Goal: Transaction & Acquisition: Purchase product/service

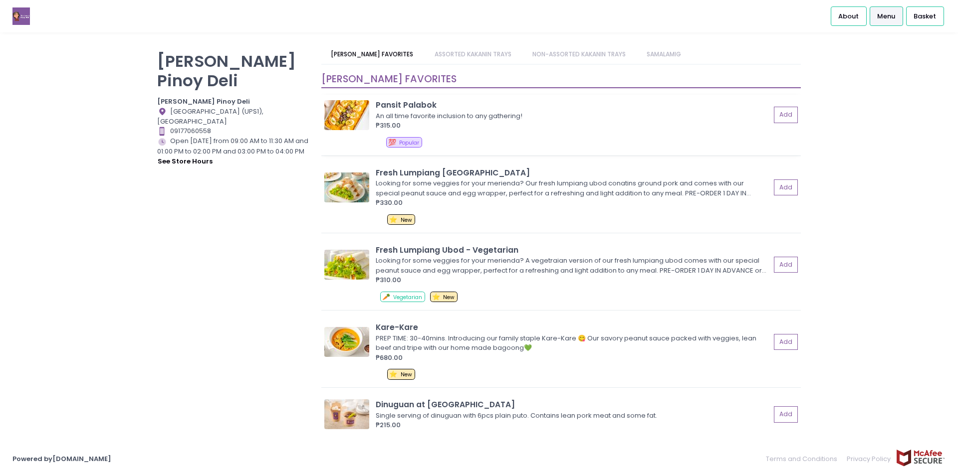
click at [345, 103] on img at bounding box center [346, 115] width 45 height 30
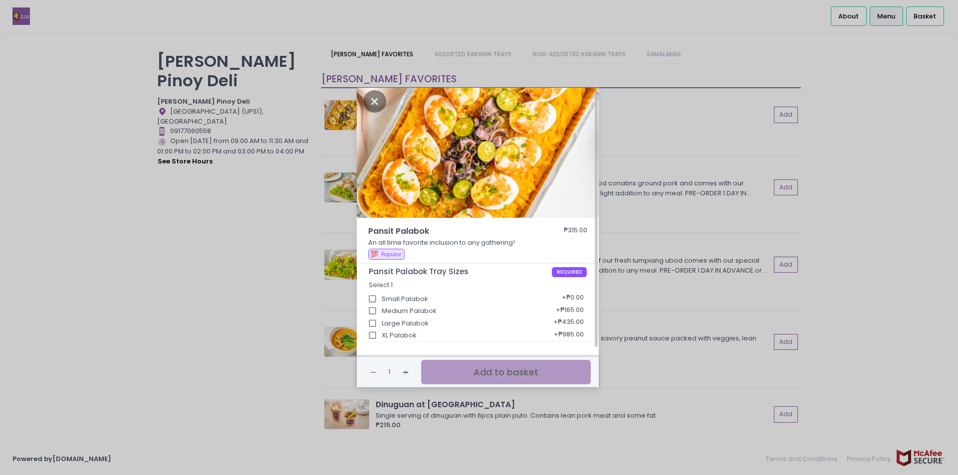
scroll to position [5, 0]
click at [831, 267] on div "Pansit Palabok ₱315.00 An all time favorite inclusion to any gathering! 💯 Popul…" at bounding box center [479, 237] width 958 height 475
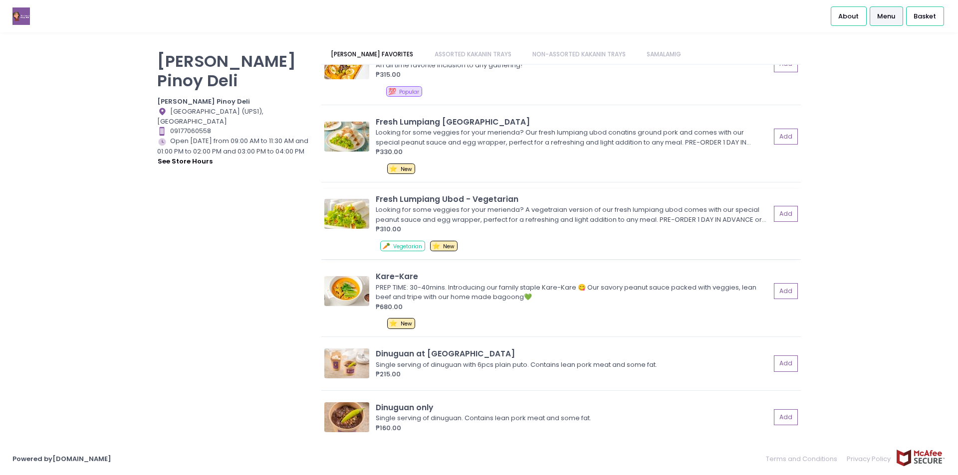
scroll to position [150, 0]
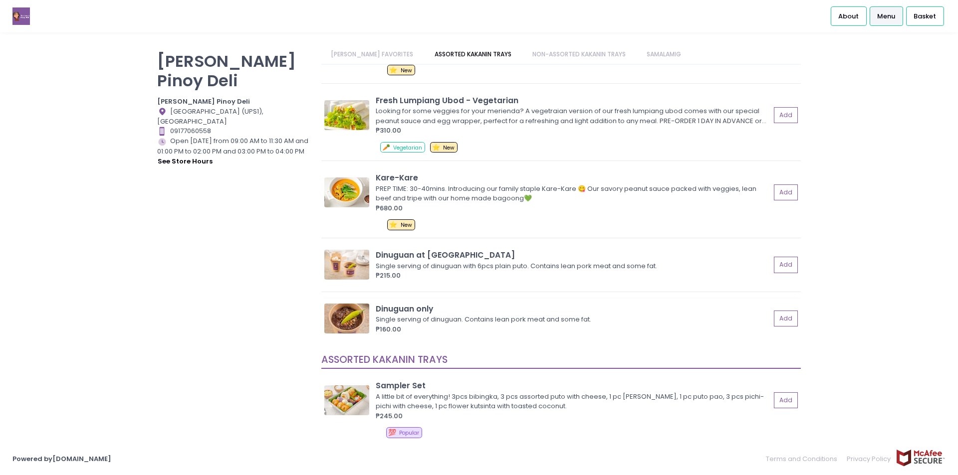
click at [356, 317] on img at bounding box center [346, 319] width 45 height 30
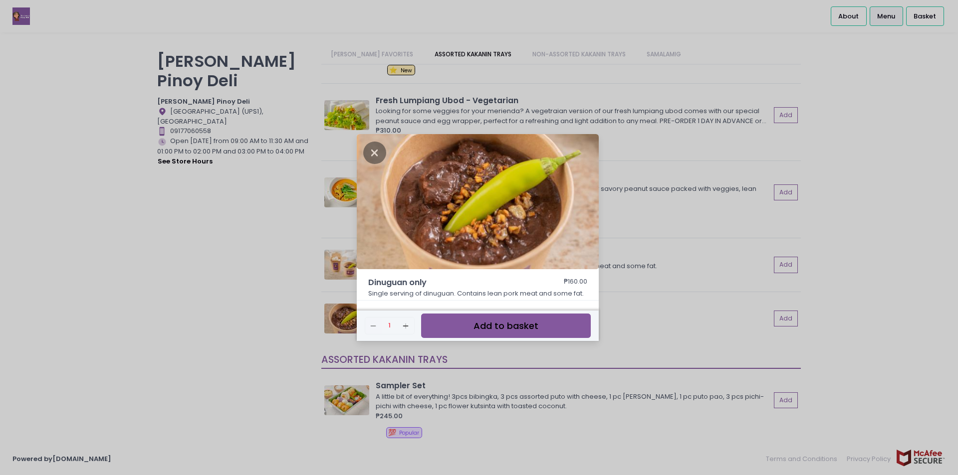
click at [724, 239] on div "Dinuguan only ₱160.00 Single serving of dinuguan. Contains lean pork meat and s…" at bounding box center [479, 237] width 958 height 475
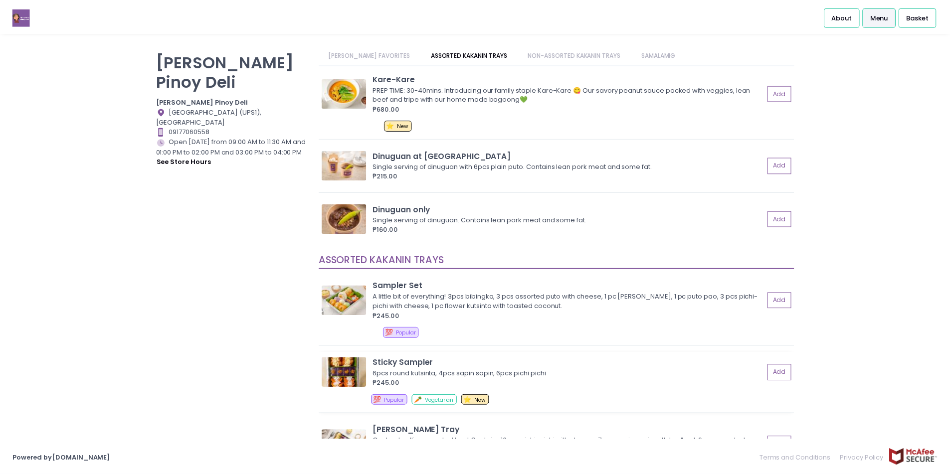
scroll to position [449, 0]
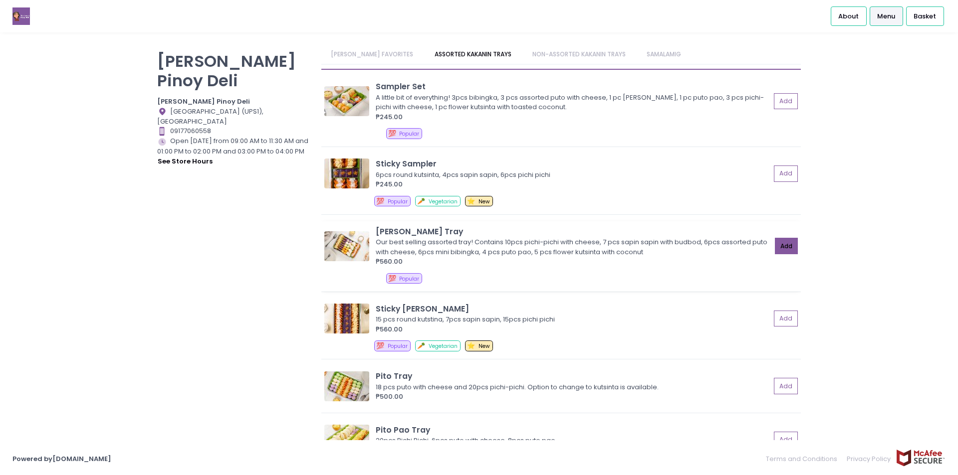
click at [775, 241] on button "Add" at bounding box center [786, 246] width 23 height 16
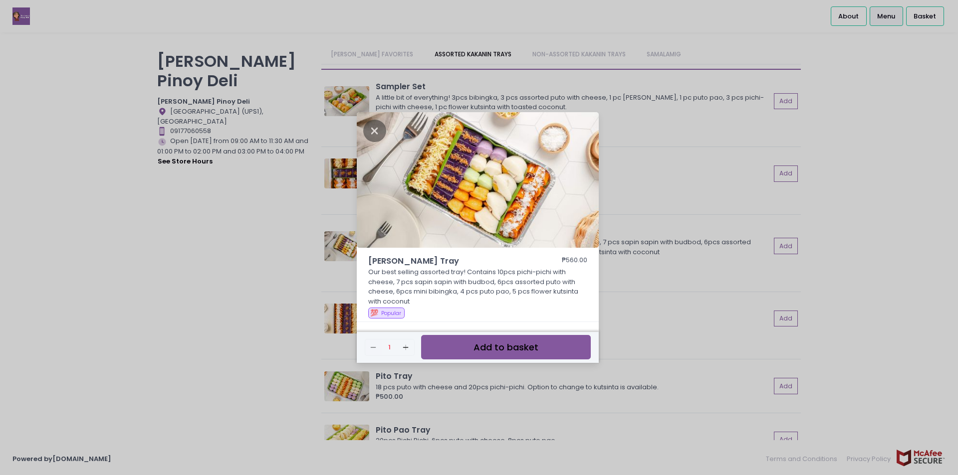
click at [534, 355] on button "Add to basket" at bounding box center [506, 347] width 170 height 24
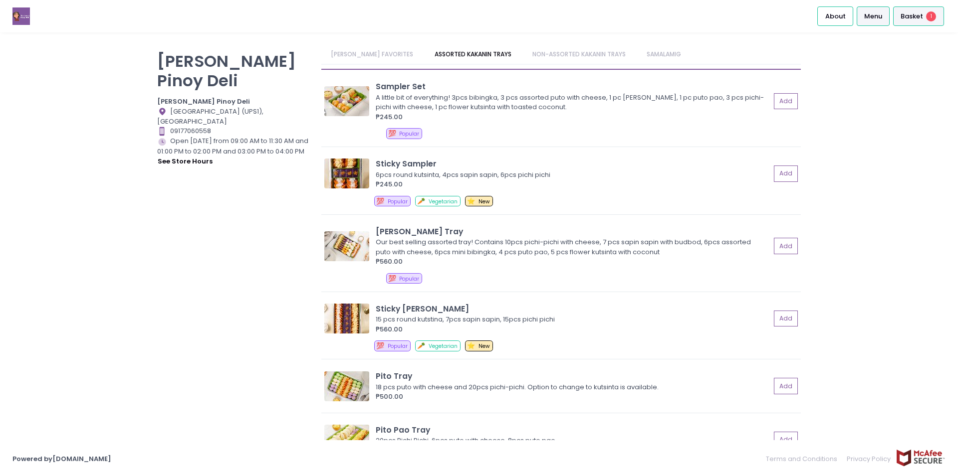
click at [911, 16] on span "Basket" at bounding box center [911, 16] width 22 height 10
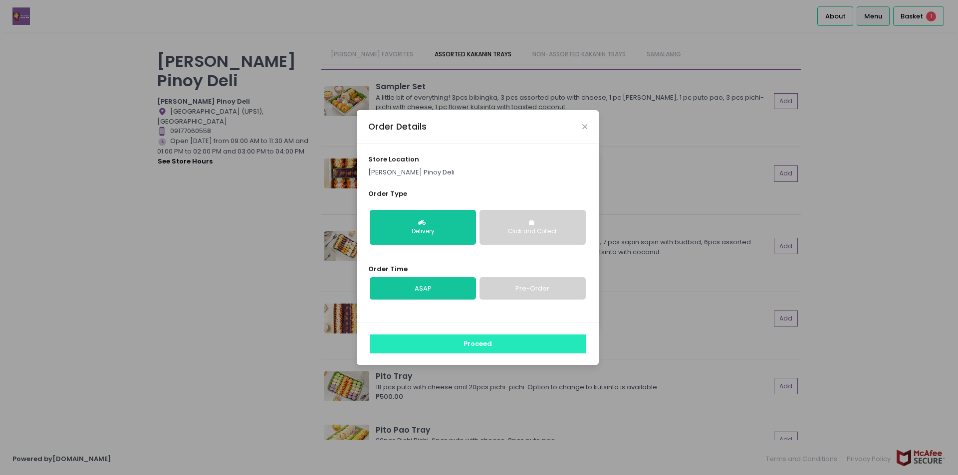
click at [485, 342] on button "Proceed" at bounding box center [478, 344] width 216 height 19
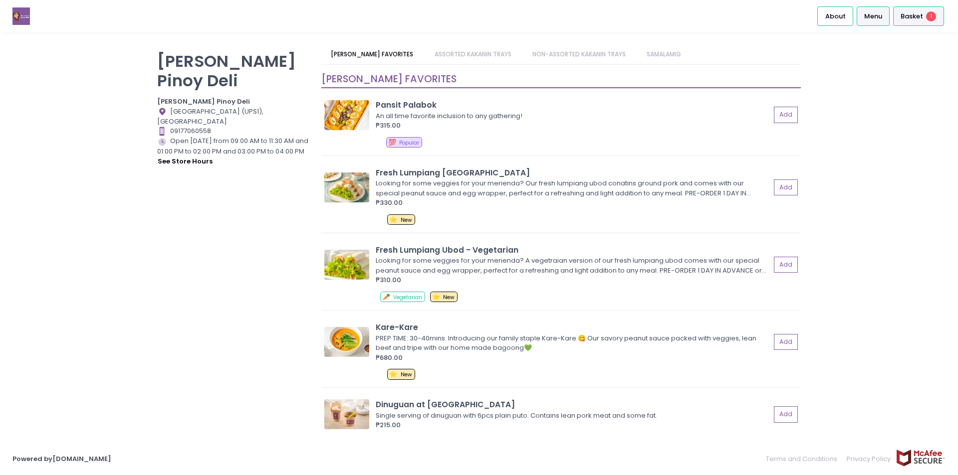
click at [925, 18] on div "Basket 1" at bounding box center [918, 15] width 51 height 19
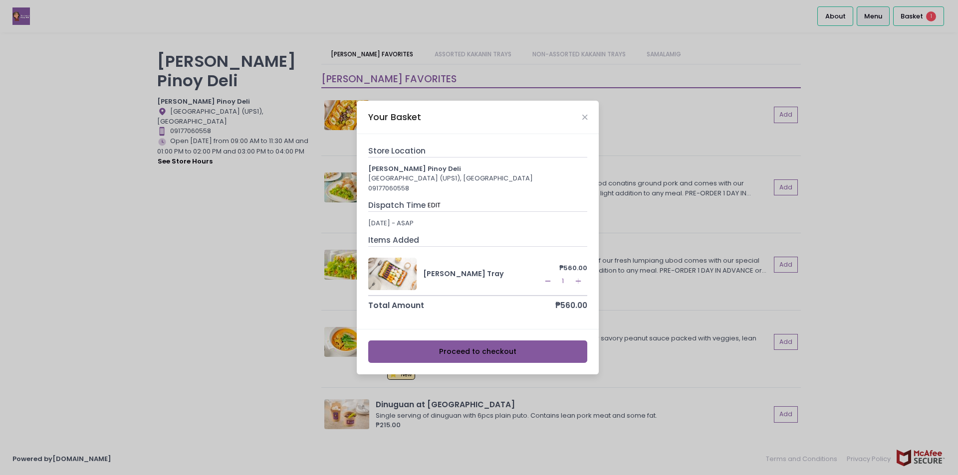
click at [533, 342] on button "Proceed to checkout" at bounding box center [477, 352] width 219 height 22
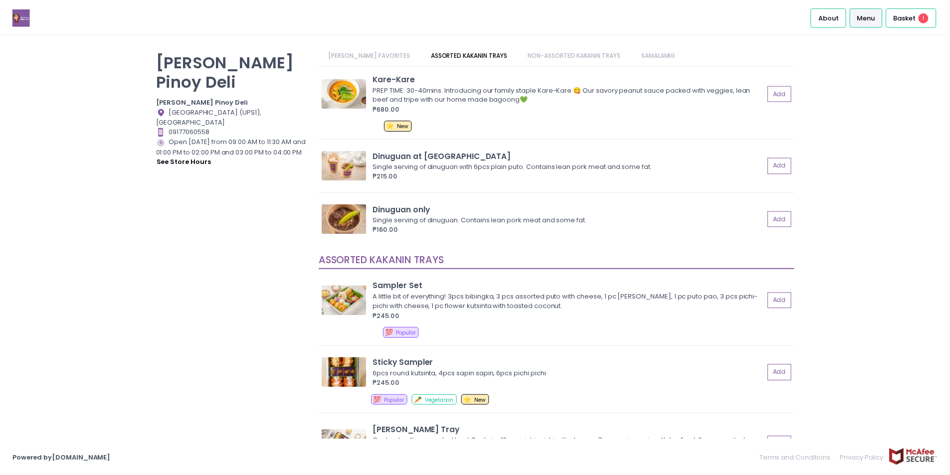
scroll to position [299, 0]
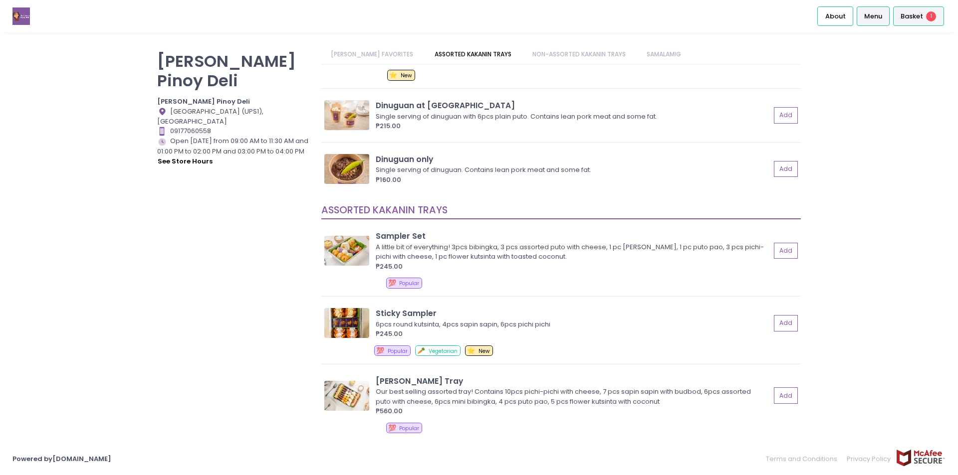
click at [909, 19] on span "Basket" at bounding box center [911, 16] width 22 height 10
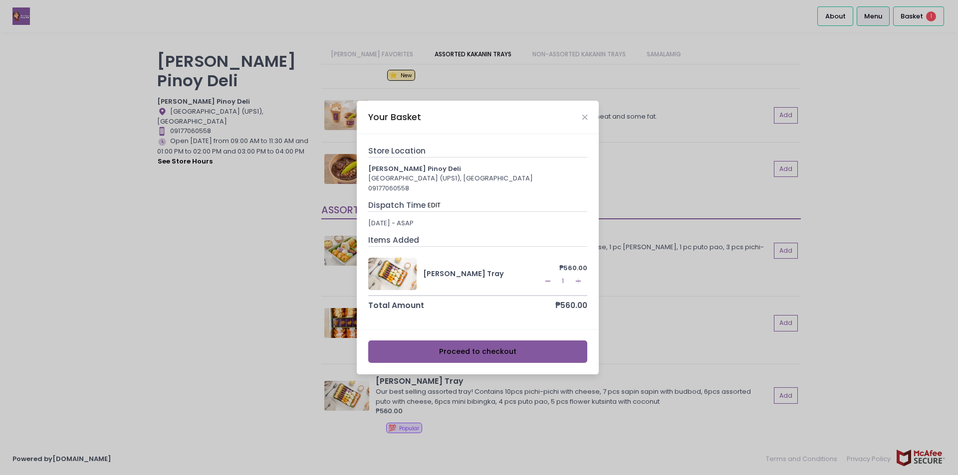
click at [522, 351] on button "Proceed to checkout" at bounding box center [477, 352] width 219 height 22
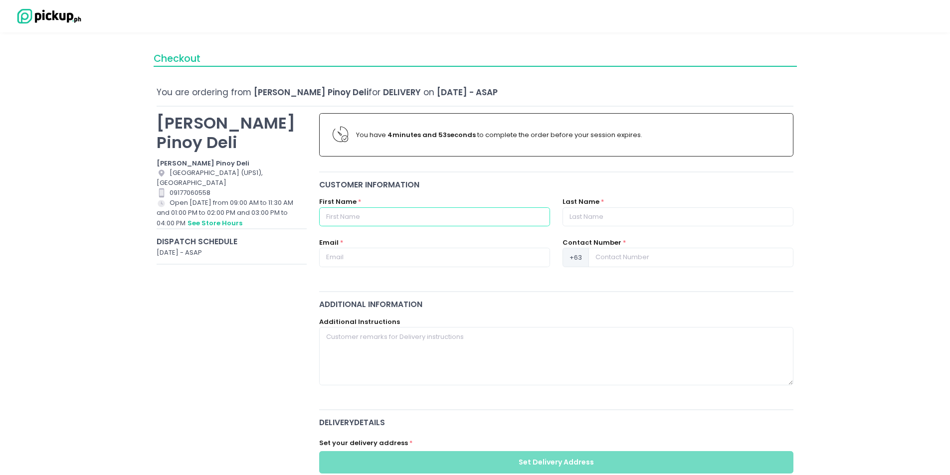
click at [417, 219] on input "text" at bounding box center [434, 217] width 231 height 19
type input "[PERSON_NAME]"
drag, startPoint x: 601, startPoint y: 216, endPoint x: 607, endPoint y: 232, distance: 16.9
click at [601, 216] on input "text" at bounding box center [678, 217] width 231 height 19
click at [623, 213] on input "Custodio" at bounding box center [678, 217] width 231 height 19
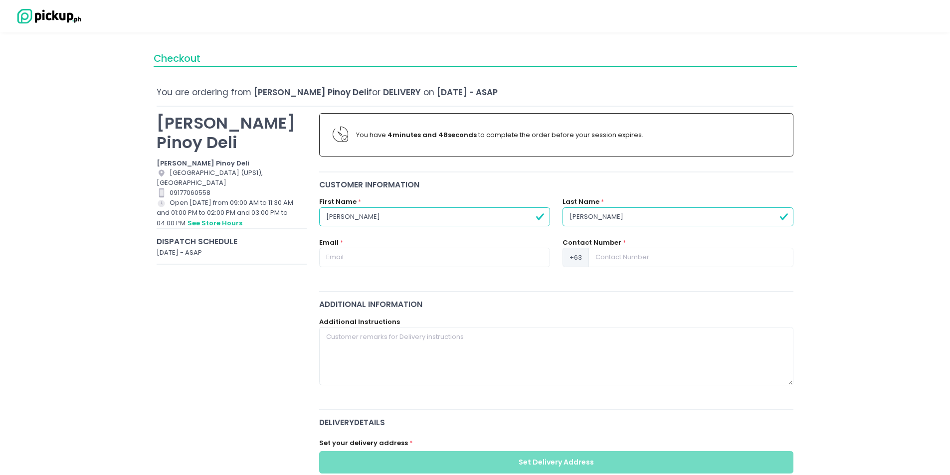
type input "[PERSON_NAME]"
click at [436, 252] on input "text" at bounding box center [434, 257] width 231 height 19
type input "[EMAIL_ADDRESS][DOMAIN_NAME]"
click at [640, 255] on input at bounding box center [691, 257] width 205 height 19
type input "9062951878"
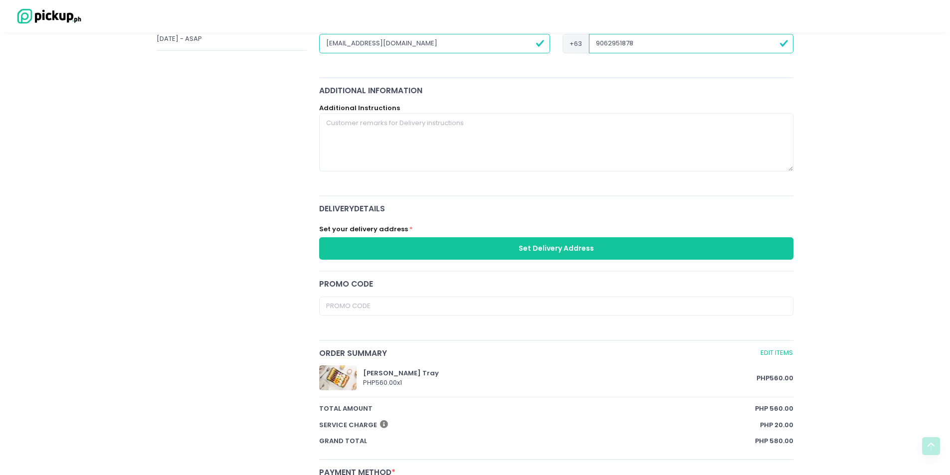
scroll to position [212, 0]
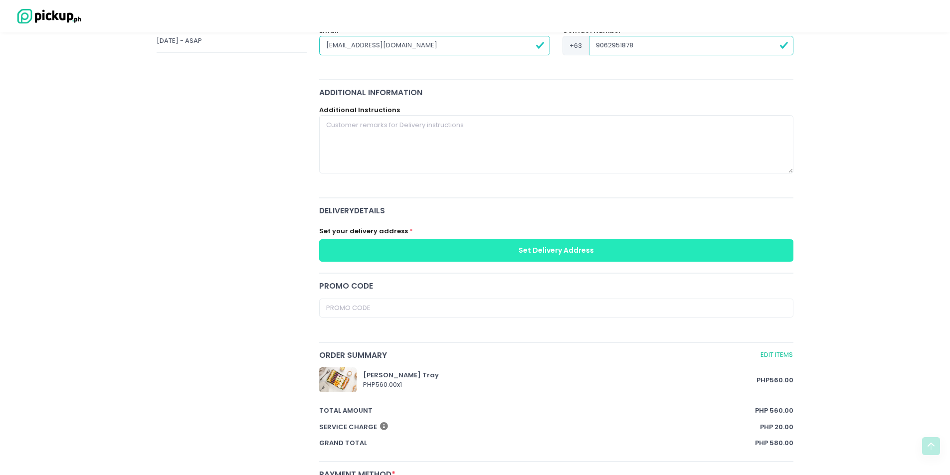
click at [577, 253] on button "Set Delivery Address" at bounding box center [556, 250] width 475 height 22
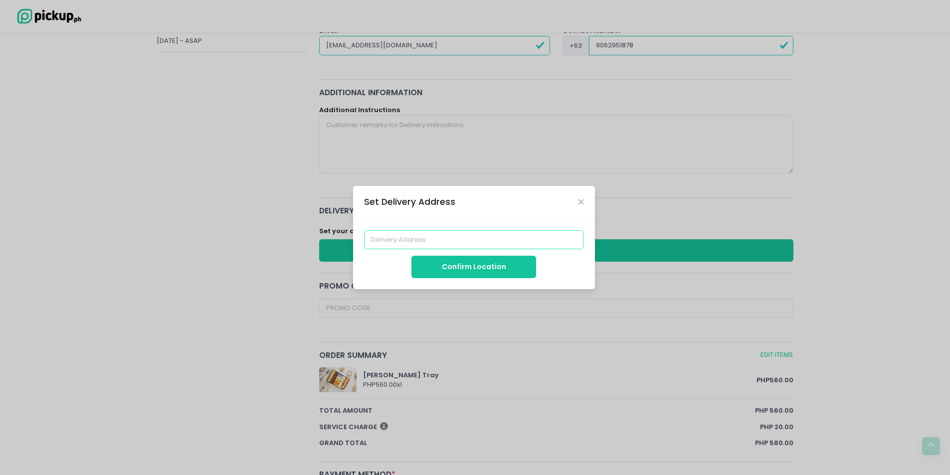
click at [420, 238] on input at bounding box center [473, 239] width 219 height 19
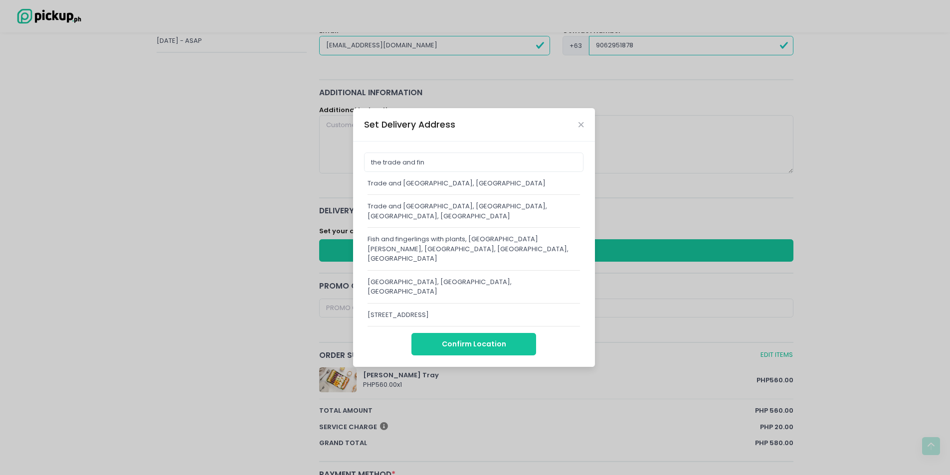
click at [498, 189] on div "Trade and [GEOGRAPHIC_DATA], [GEOGRAPHIC_DATA]" at bounding box center [474, 184] width 213 height 10
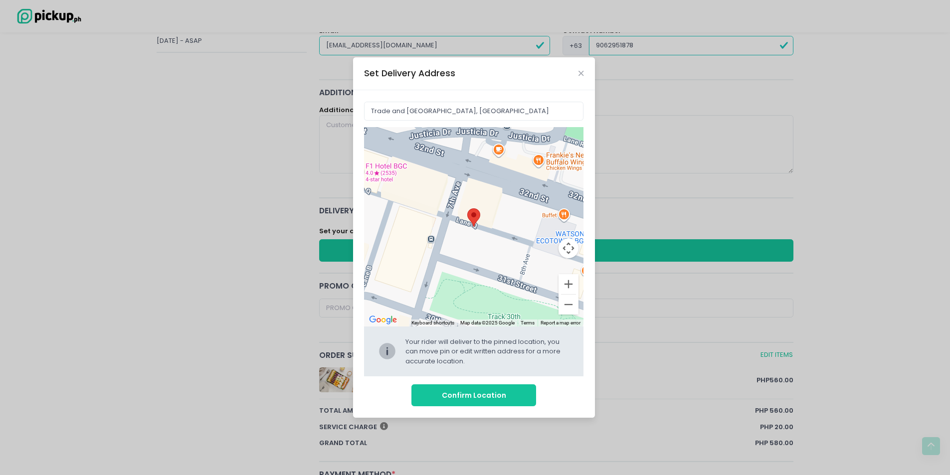
drag, startPoint x: 486, startPoint y: 226, endPoint x: 494, endPoint y: 204, distance: 23.4
click at [494, 204] on div "Move pin to edit location" at bounding box center [473, 227] width 219 height 200
type input "[STREET_ADDRESS]"
click at [486, 398] on button "Confirm Location" at bounding box center [474, 396] width 125 height 22
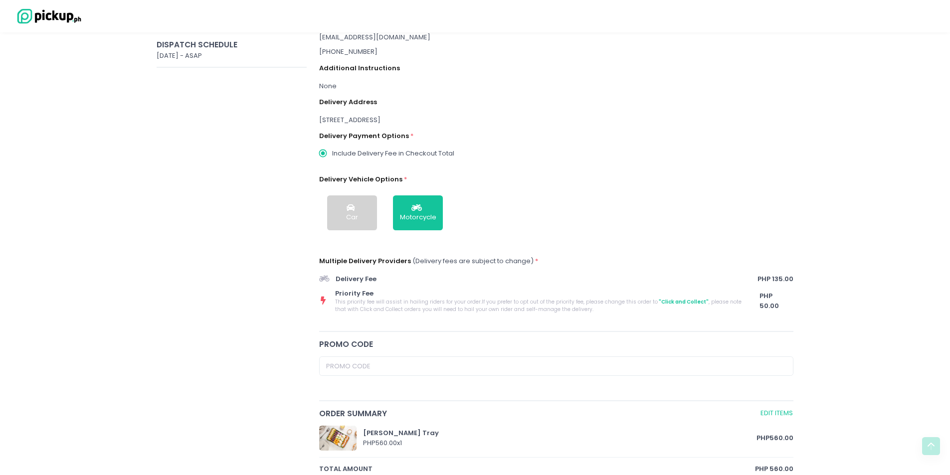
scroll to position [173, 0]
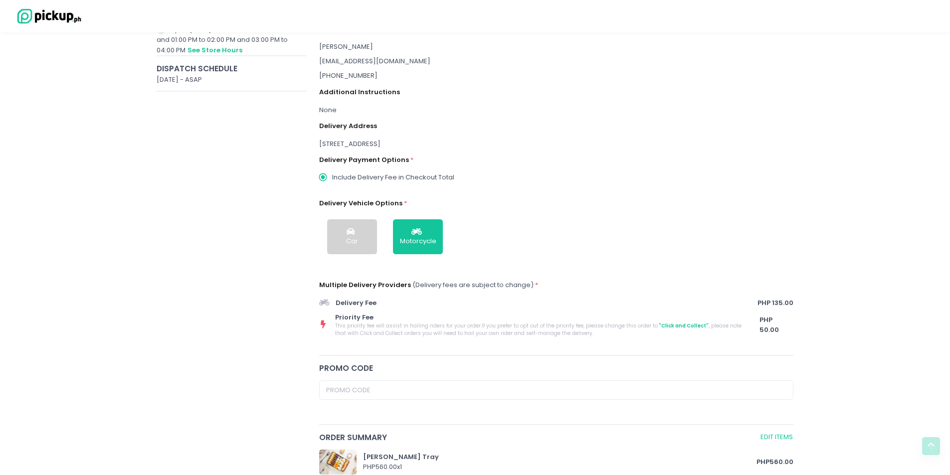
click at [428, 146] on div "[STREET_ADDRESS]" at bounding box center [556, 144] width 475 height 10
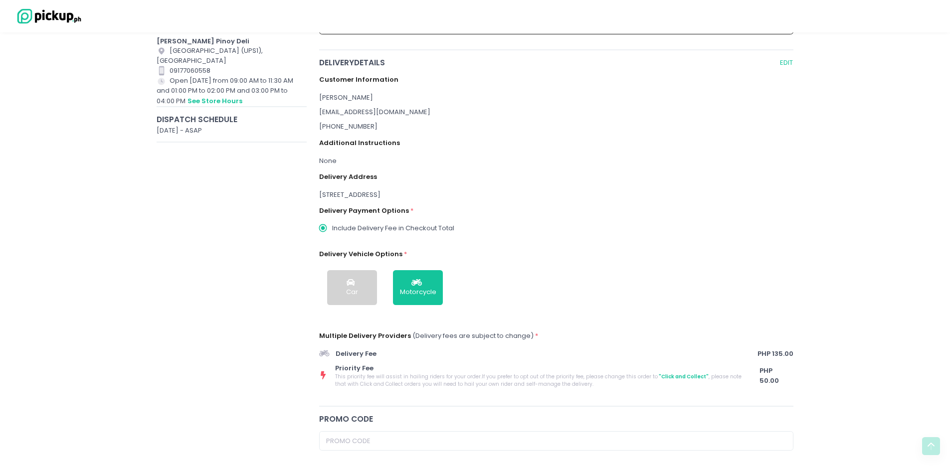
scroll to position [73, 0]
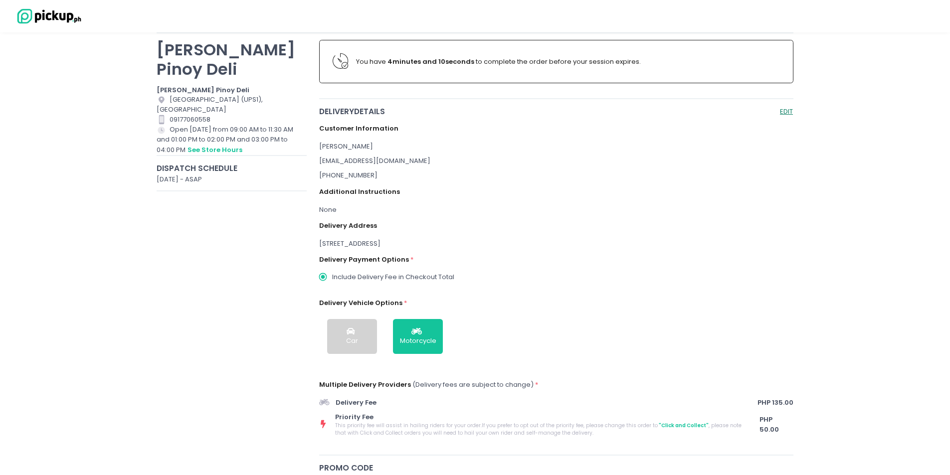
click at [790, 113] on button "EDIT" at bounding box center [787, 111] width 14 height 11
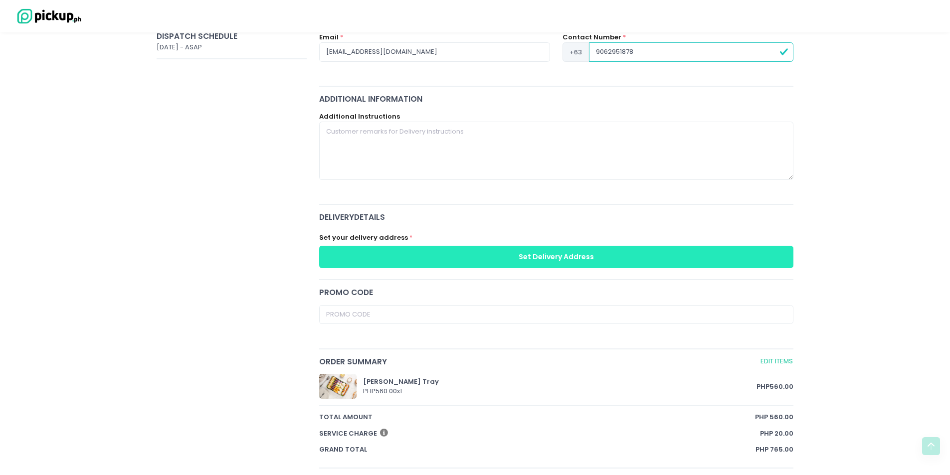
scroll to position [223, 0]
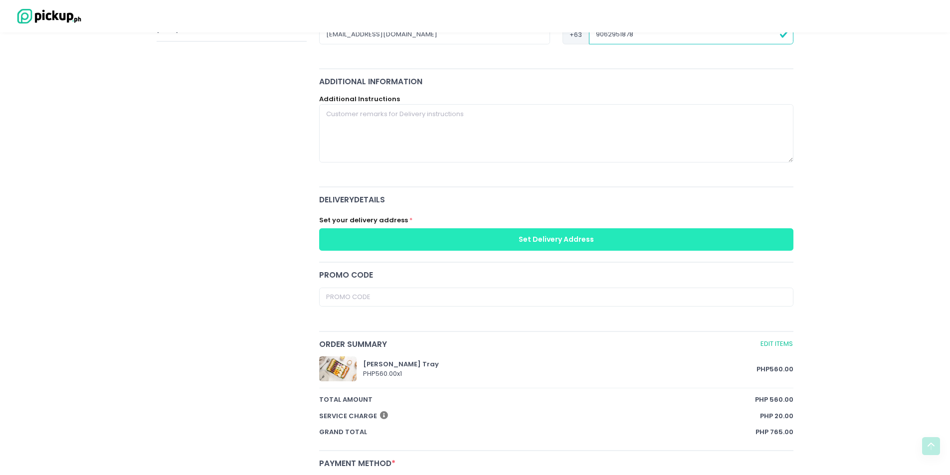
click at [580, 238] on button "Set Delivery Address" at bounding box center [556, 239] width 475 height 22
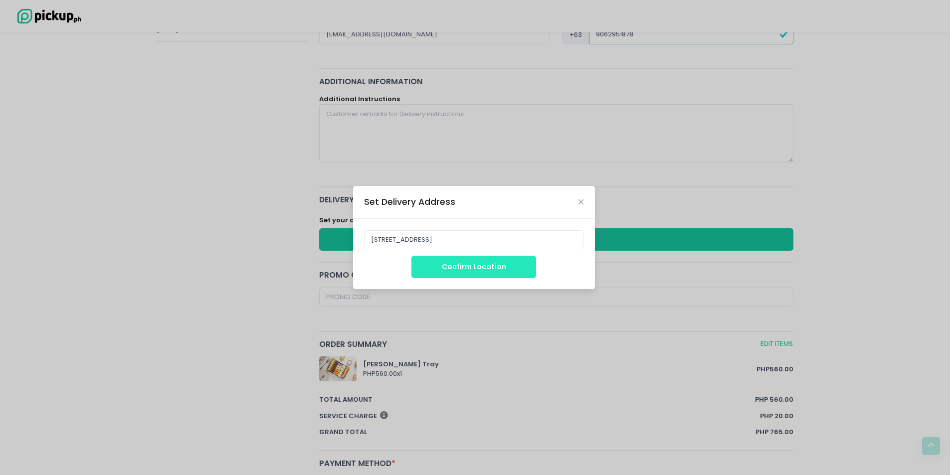
click at [473, 274] on button "Confirm Location" at bounding box center [474, 267] width 125 height 22
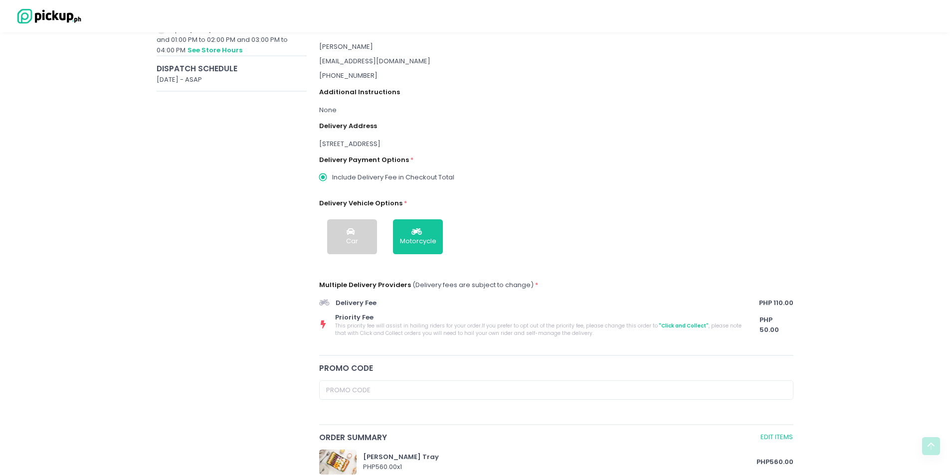
scroll to position [472, 0]
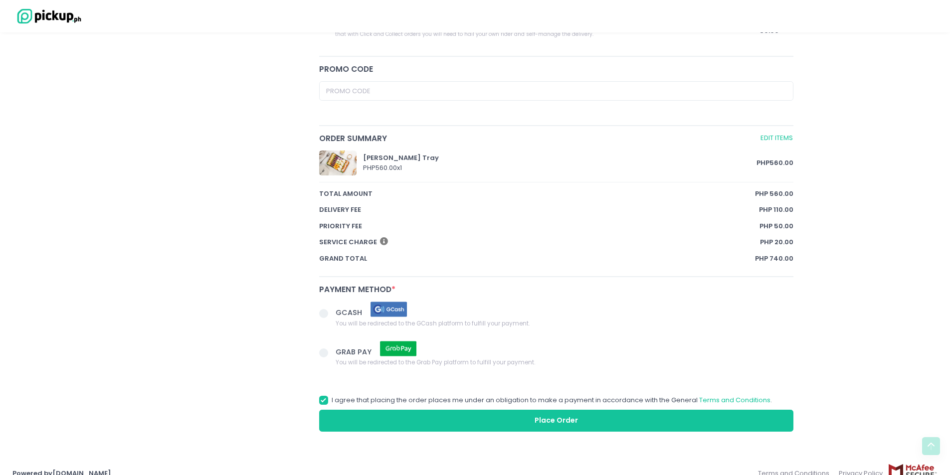
click at [351, 312] on span "GCASH" at bounding box center [350, 313] width 28 height 10
click at [338, 312] on input "GCASH You will be redirected to the GCash platform to fulfill your payment." at bounding box center [335, 312] width 6 height 6
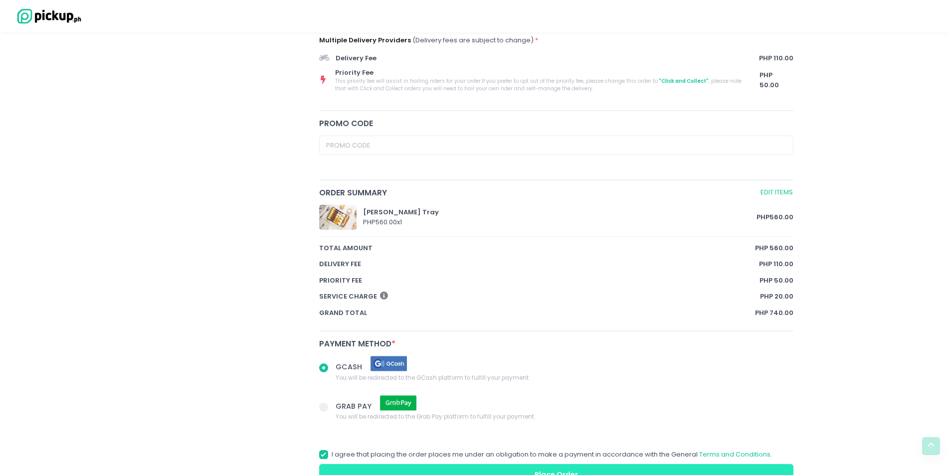
scroll to position [323, 0]
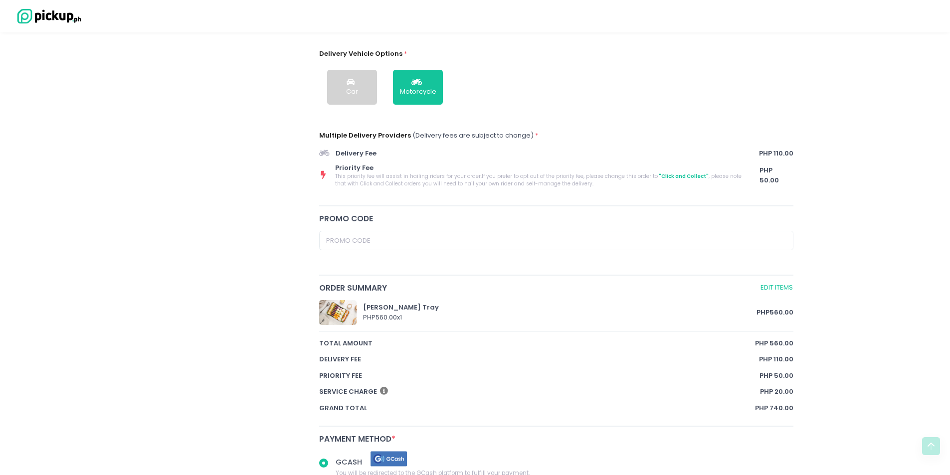
radio input "true"
click at [675, 176] on span ""Click and Collect"" at bounding box center [683, 176] width 51 height 7
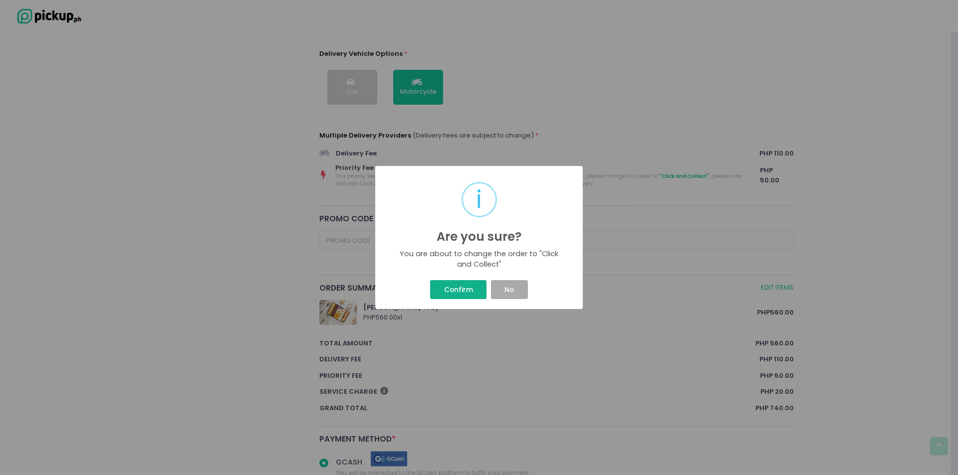
click at [472, 292] on button "Confirm" at bounding box center [458, 289] width 56 height 19
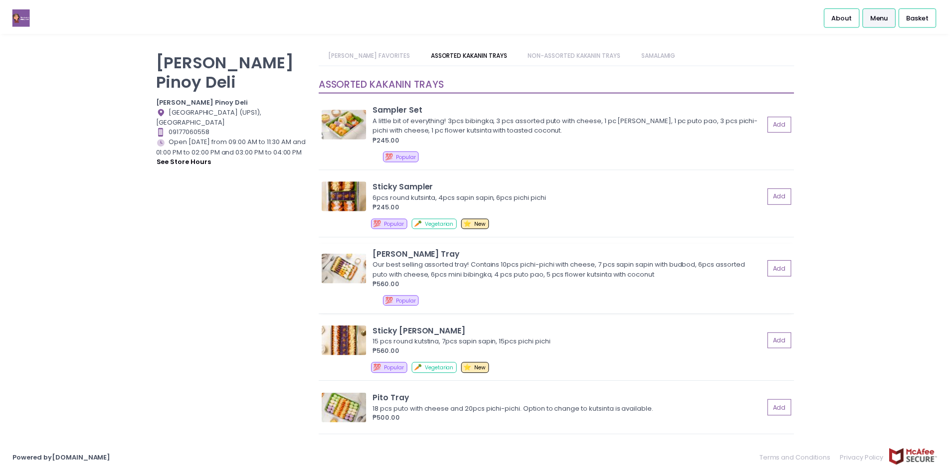
scroll to position [409, 0]
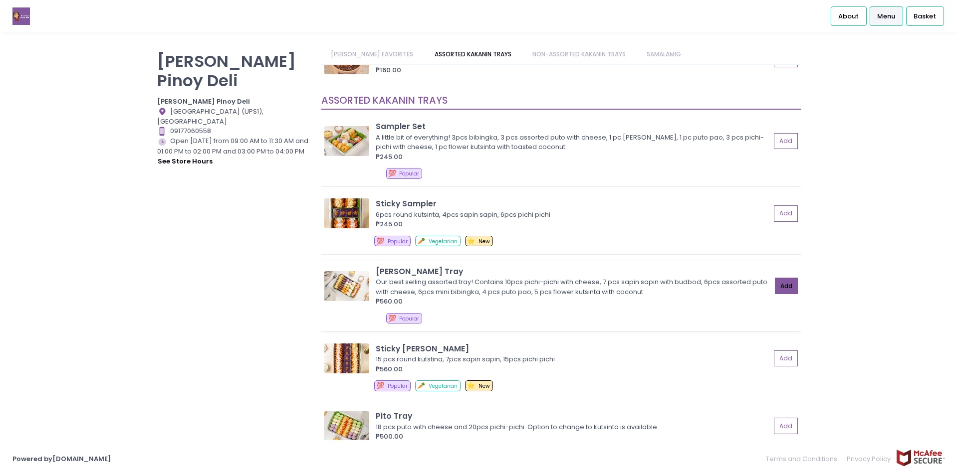
click at [778, 290] on button "Add" at bounding box center [786, 286] width 23 height 16
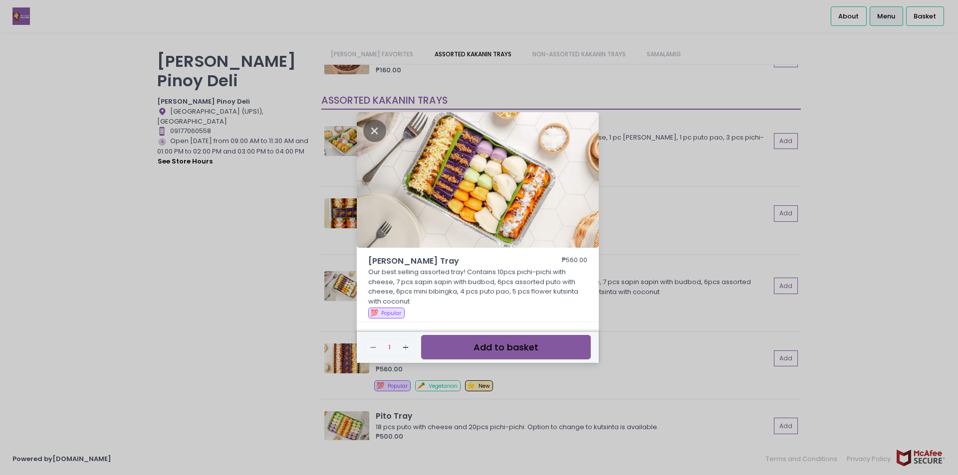
click at [488, 348] on button "Add to basket" at bounding box center [506, 347] width 170 height 24
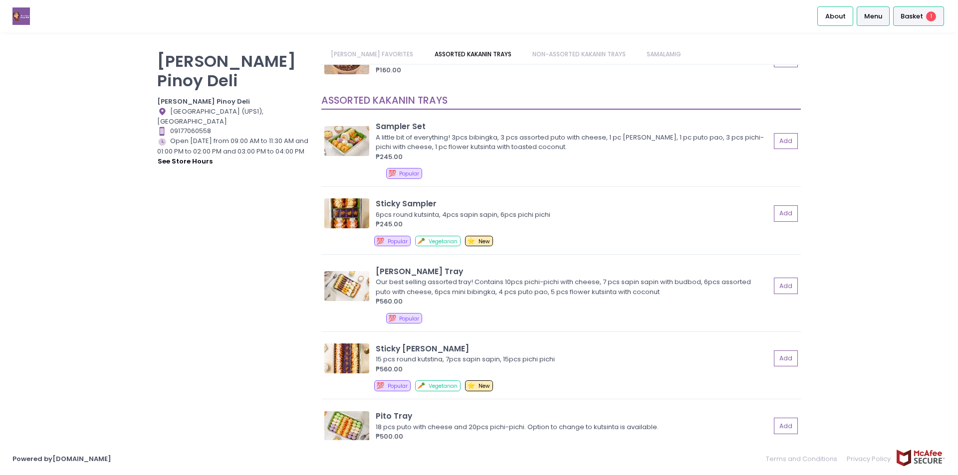
click at [912, 25] on div "Basket 1" at bounding box center [918, 15] width 51 height 19
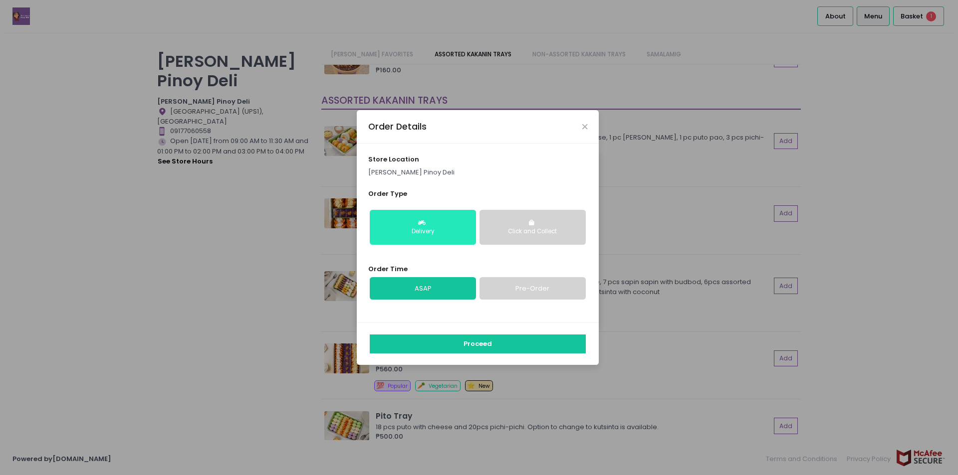
click at [451, 225] on button "Delivery" at bounding box center [423, 227] width 106 height 35
click at [443, 291] on link "ASAP" at bounding box center [423, 288] width 106 height 23
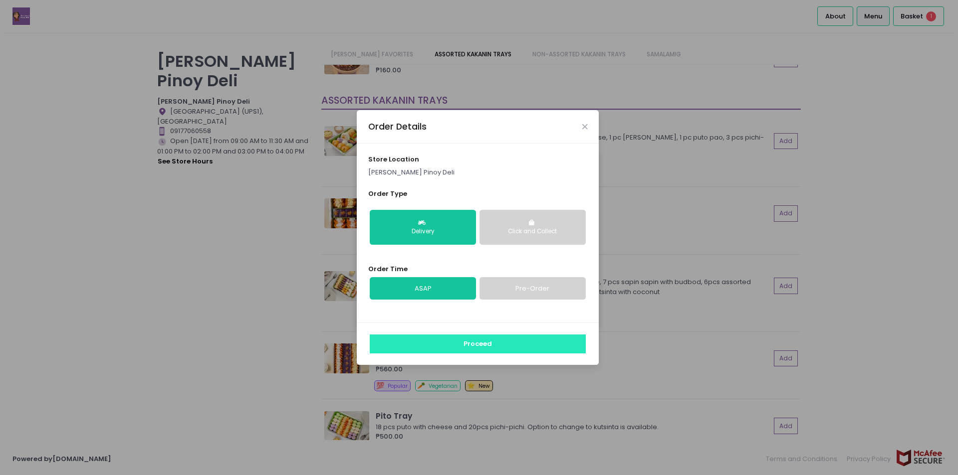
click at [525, 344] on button "Proceed" at bounding box center [478, 344] width 216 height 19
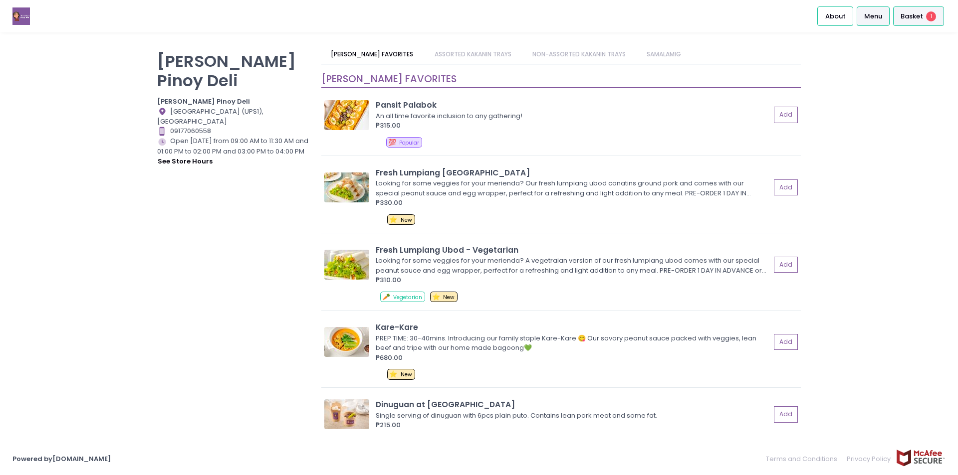
click at [914, 20] on span "Basket" at bounding box center [911, 16] width 22 height 10
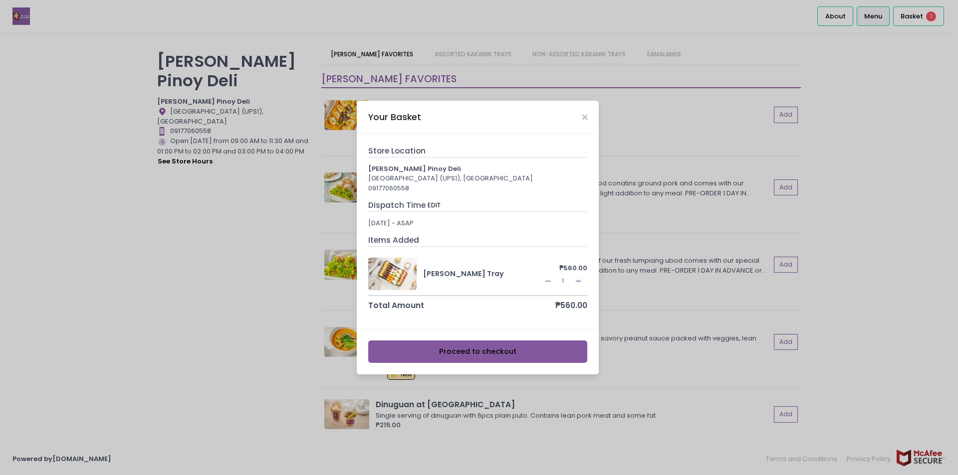
click at [550, 353] on button "Proceed to checkout" at bounding box center [477, 352] width 219 height 22
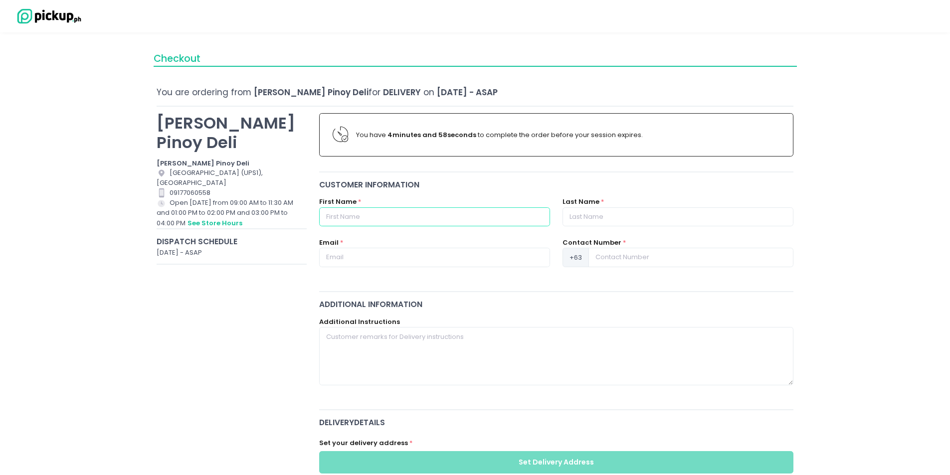
click at [482, 214] on input "text" at bounding box center [434, 217] width 231 height 19
click at [373, 219] on input "text" at bounding box center [434, 217] width 231 height 19
type input "[PERSON_NAME]"
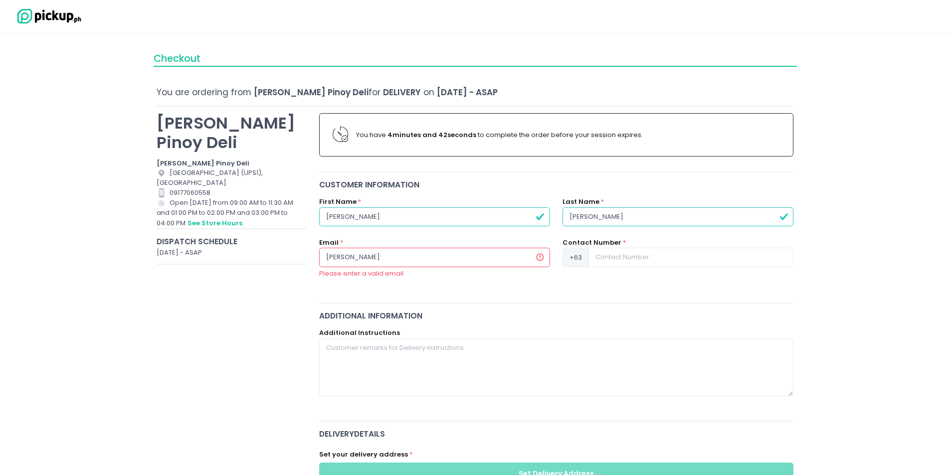
type input "[EMAIL_ADDRESS][DOMAIN_NAME]"
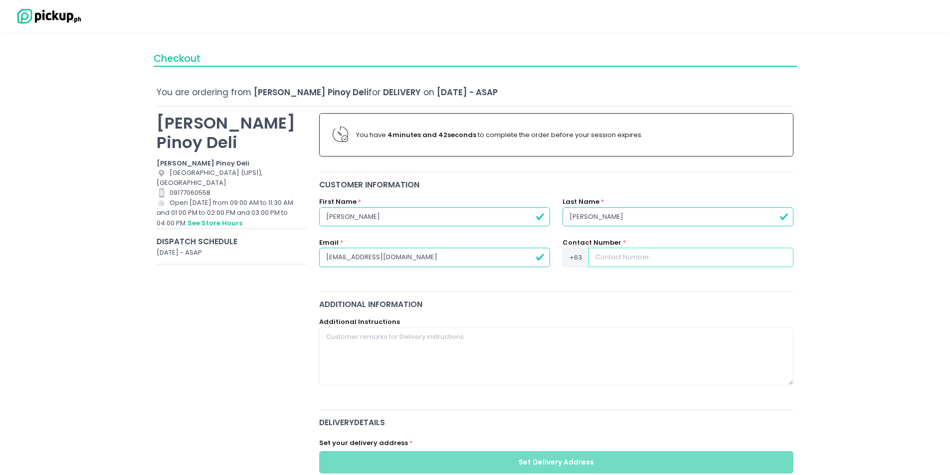
click at [612, 258] on input at bounding box center [691, 257] width 205 height 19
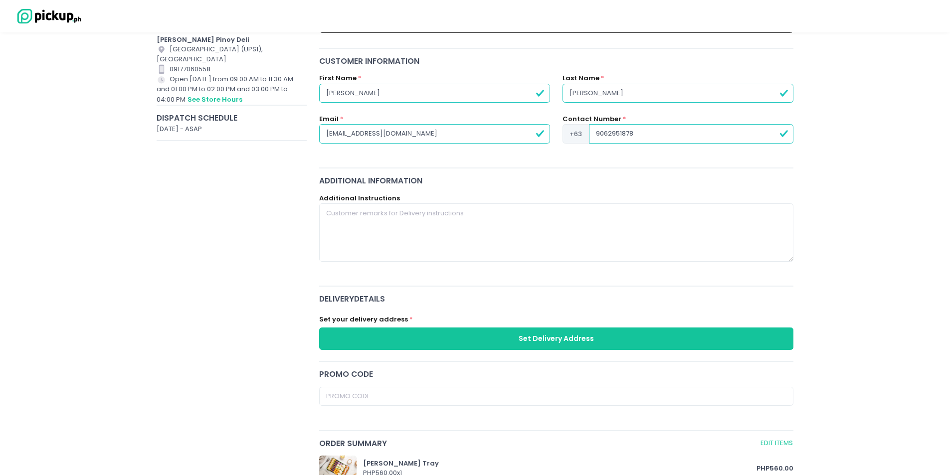
scroll to position [249, 0]
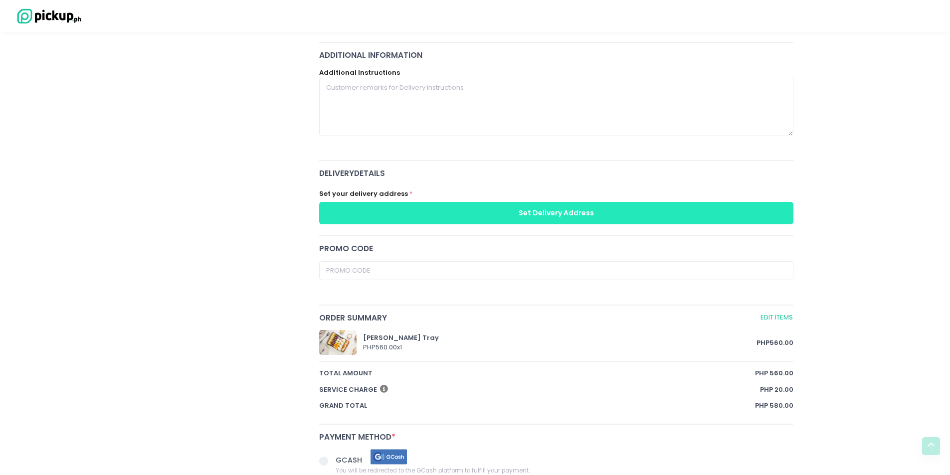
type input "9062951878"
click at [553, 213] on button "Set Delivery Address" at bounding box center [556, 213] width 475 height 22
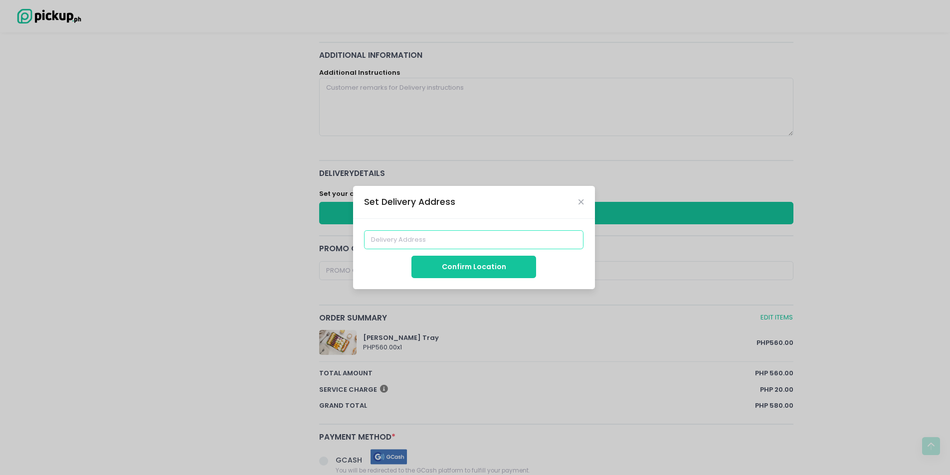
click at [475, 242] on input at bounding box center [473, 239] width 219 height 19
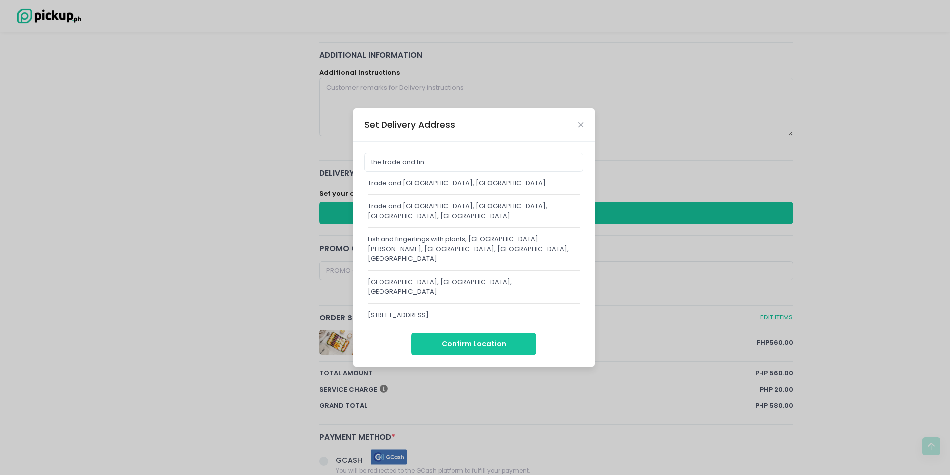
click at [456, 189] on div "Trade and [GEOGRAPHIC_DATA], [GEOGRAPHIC_DATA]" at bounding box center [474, 184] width 213 height 10
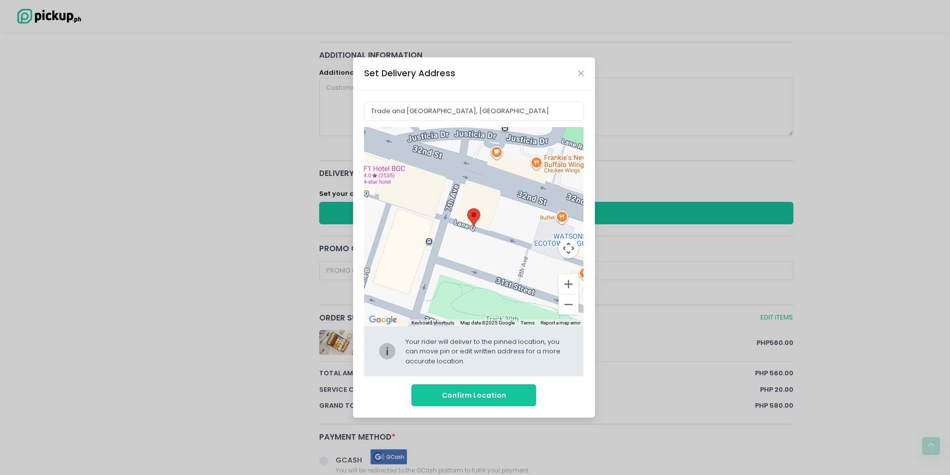
drag, startPoint x: 482, startPoint y: 227, endPoint x: 488, endPoint y: 209, distance: 19.4
click at [488, 209] on div "Move pin to edit location" at bounding box center [473, 227] width 219 height 200
type input "[STREET_ADDRESS]"
click at [484, 403] on button "Confirm Location" at bounding box center [474, 396] width 125 height 22
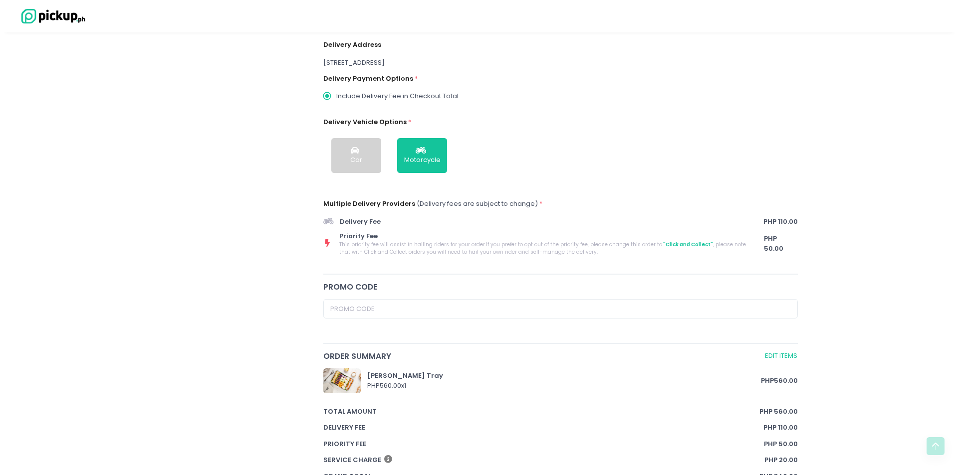
scroll to position [237, 0]
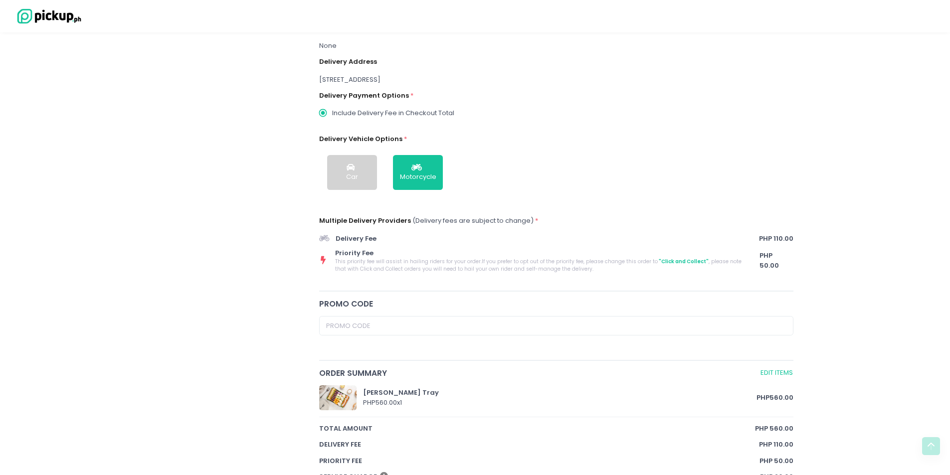
click at [670, 263] on span ""Click and Collect"" at bounding box center [683, 261] width 51 height 7
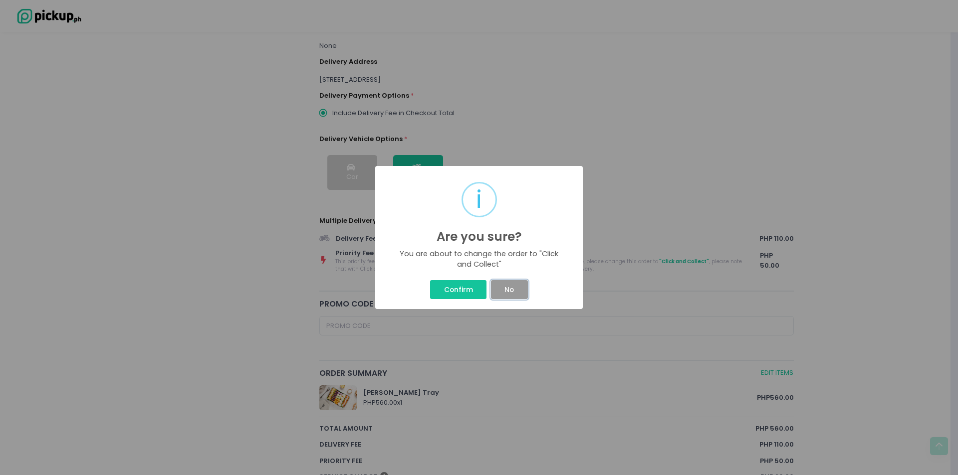
click at [501, 285] on button "No" at bounding box center [509, 289] width 37 height 19
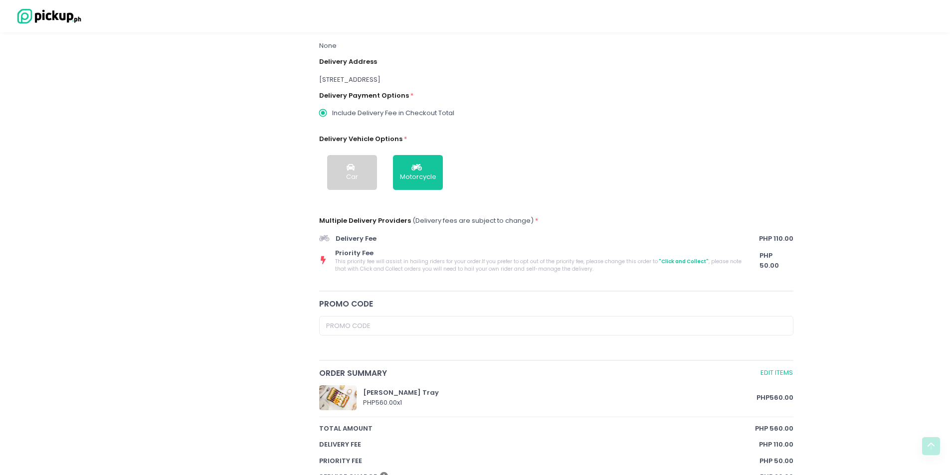
click at [683, 262] on span ""Click and Collect"" at bounding box center [683, 261] width 51 height 7
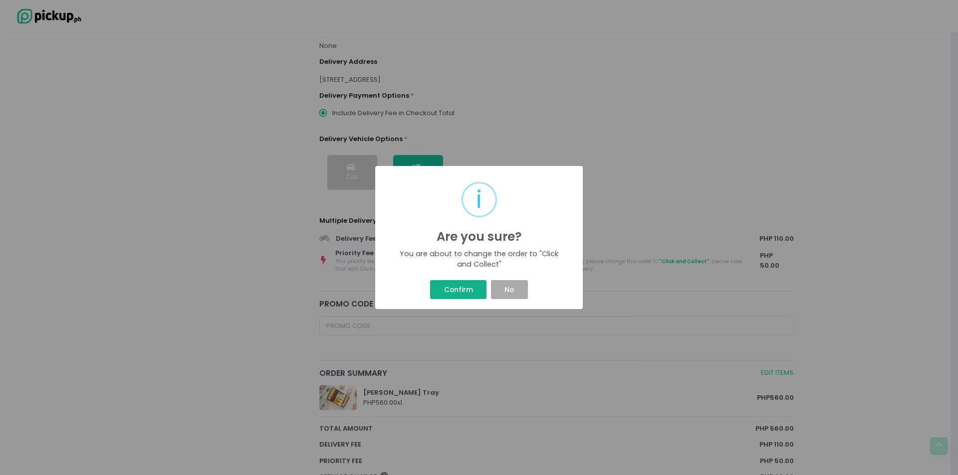
click at [433, 285] on button "Confirm" at bounding box center [458, 289] width 56 height 19
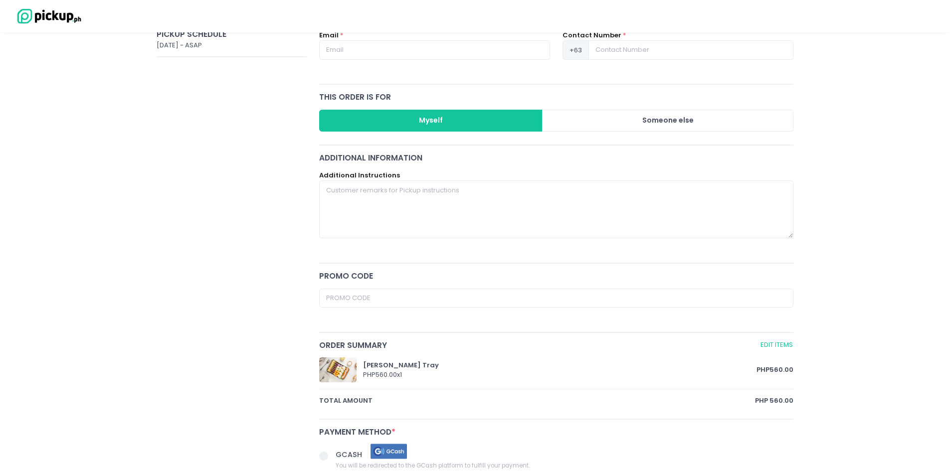
scroll to position [50, 0]
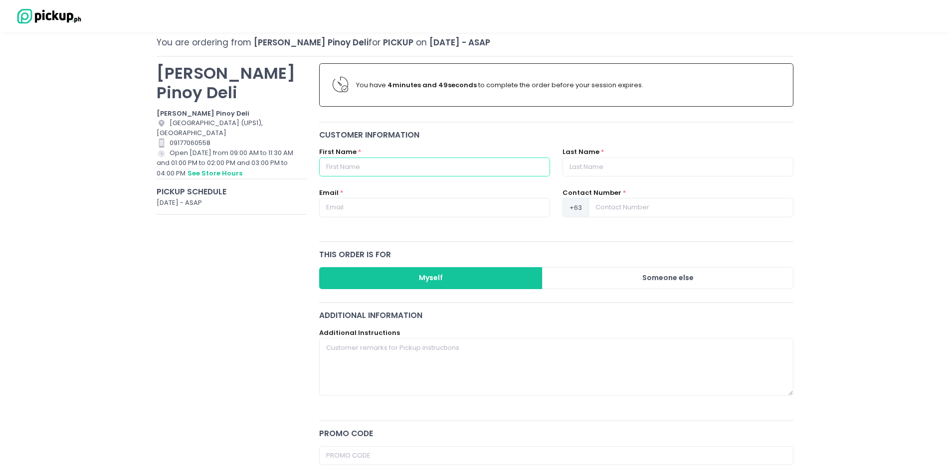
click at [434, 167] on input "text" at bounding box center [434, 167] width 231 height 19
type input "b"
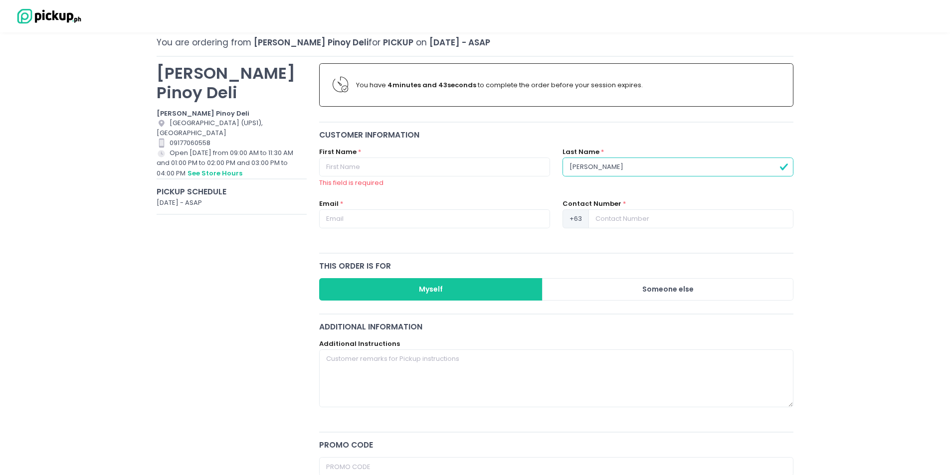
type input "[PERSON_NAME]"
click at [458, 171] on input "text" at bounding box center [434, 167] width 231 height 19
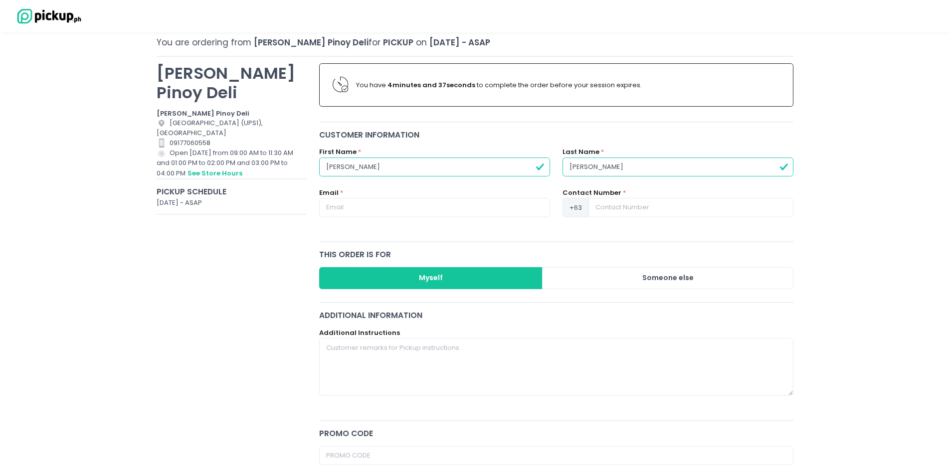
type input "[PERSON_NAME]"
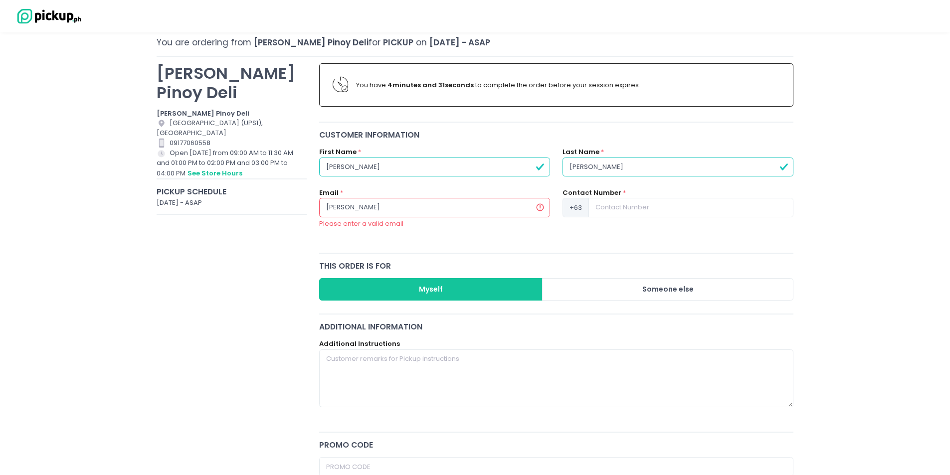
type input "[EMAIL_ADDRESS][DOMAIN_NAME]"
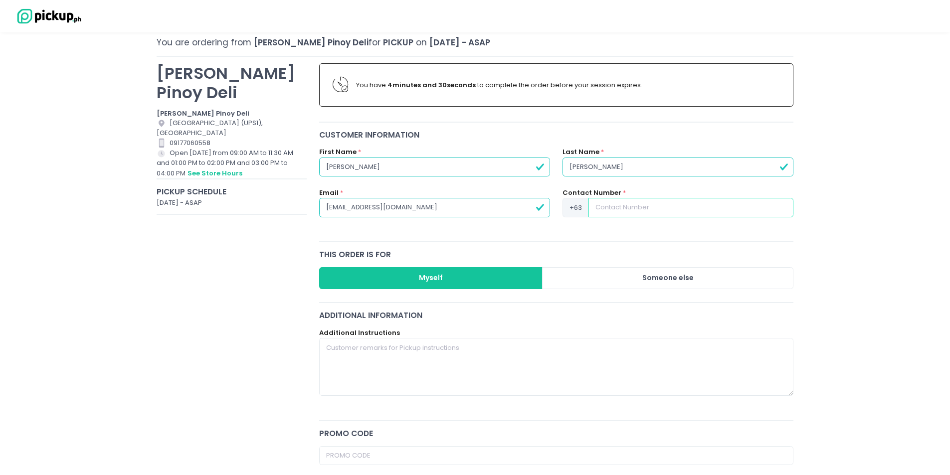
click at [644, 204] on input at bounding box center [691, 207] width 205 height 19
click at [678, 279] on button "Someone else" at bounding box center [667, 278] width 251 height 22
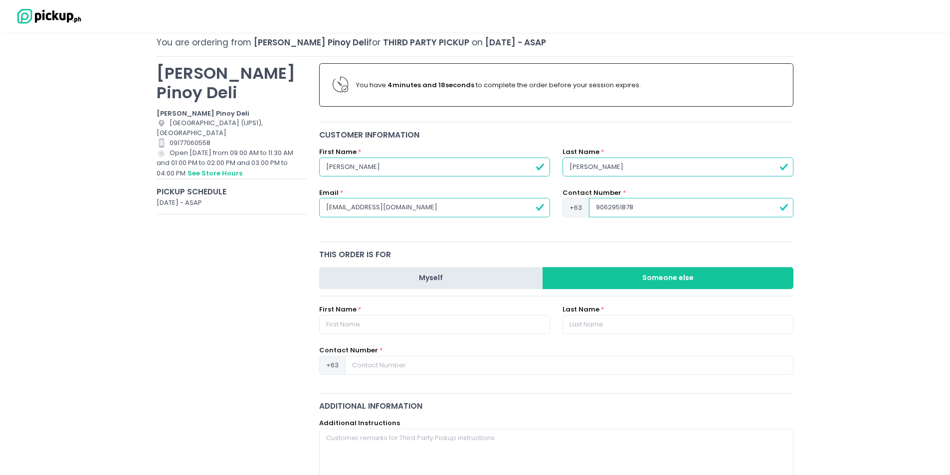
click at [459, 277] on button "Myself" at bounding box center [431, 278] width 224 height 22
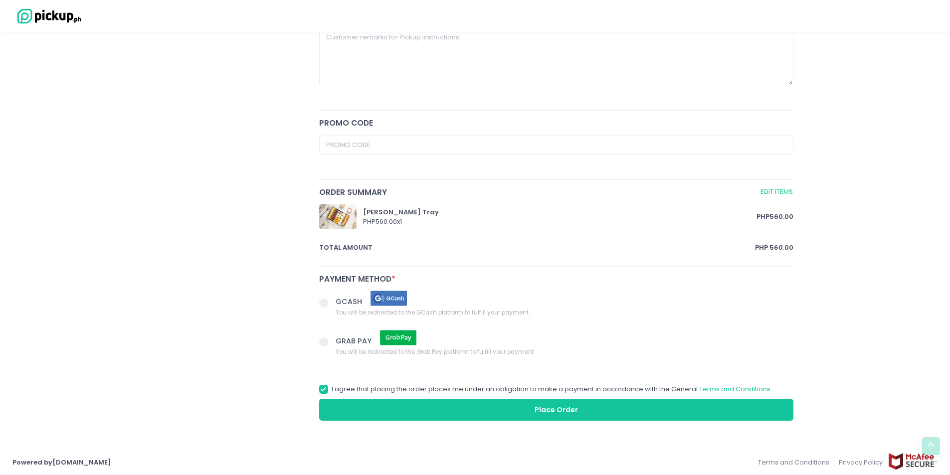
scroll to position [364, 0]
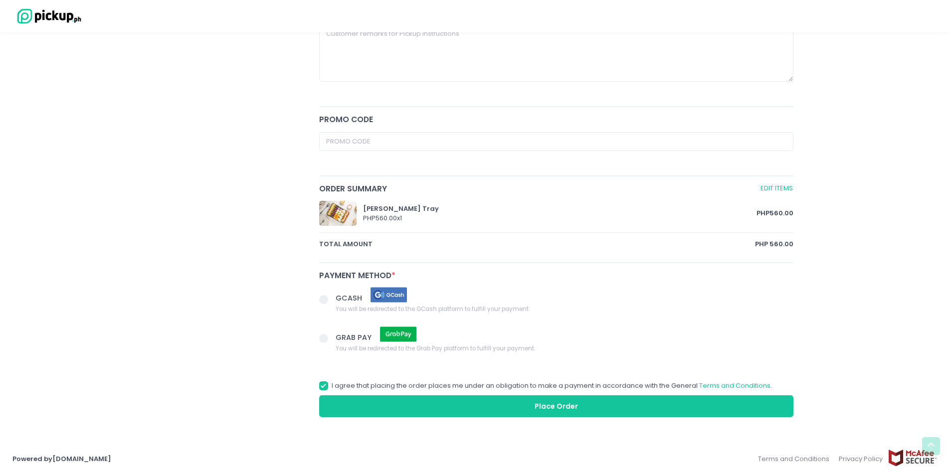
type input "9062951878"
click at [325, 299] on span at bounding box center [323, 299] width 9 height 9
click at [332, 299] on input "GCASH You will be redirected to the GCash platform to fulfill your payment." at bounding box center [335, 298] width 6 height 6
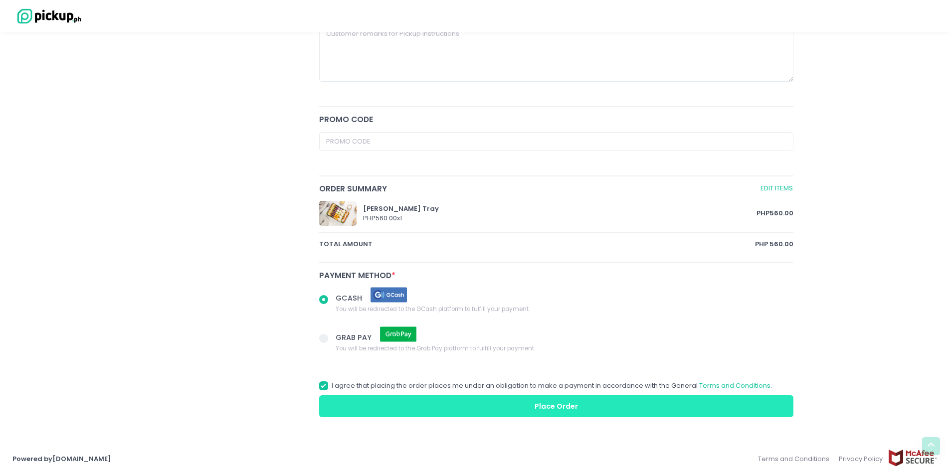
click at [655, 408] on button "Place Order" at bounding box center [556, 407] width 475 height 22
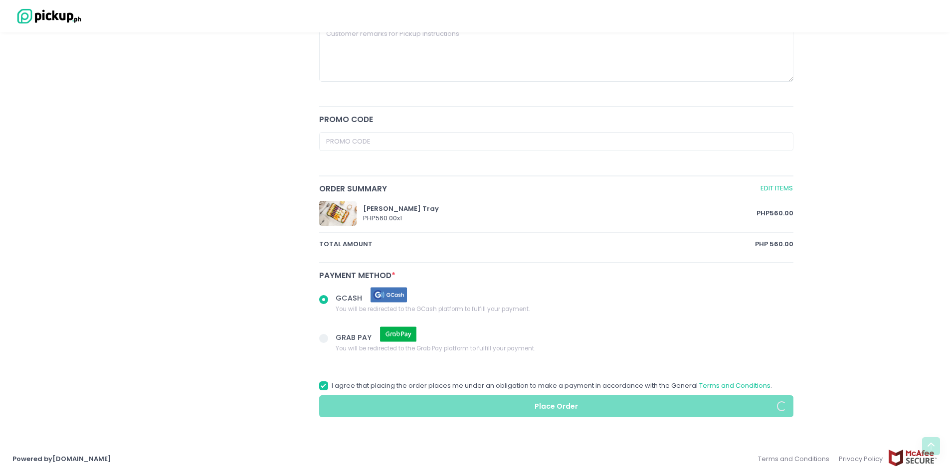
click at [327, 297] on span at bounding box center [323, 299] width 9 height 9
click at [332, 297] on input "GCASH You will be redirected to the GCash platform to fulfill your payment." at bounding box center [335, 298] width 6 height 6
click at [324, 301] on span at bounding box center [323, 299] width 9 height 9
click at [332, 301] on input "GCASH You will be redirected to the GCash platform to fulfill your payment." at bounding box center [335, 298] width 6 height 6
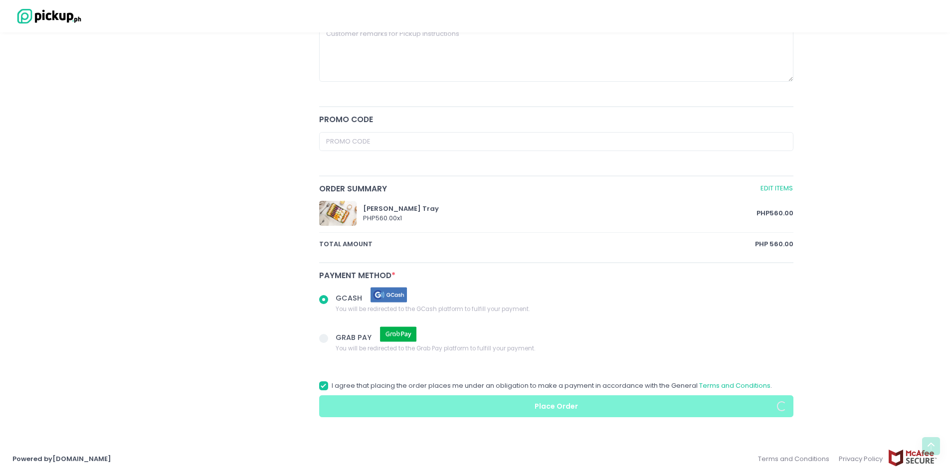
radio input "true"
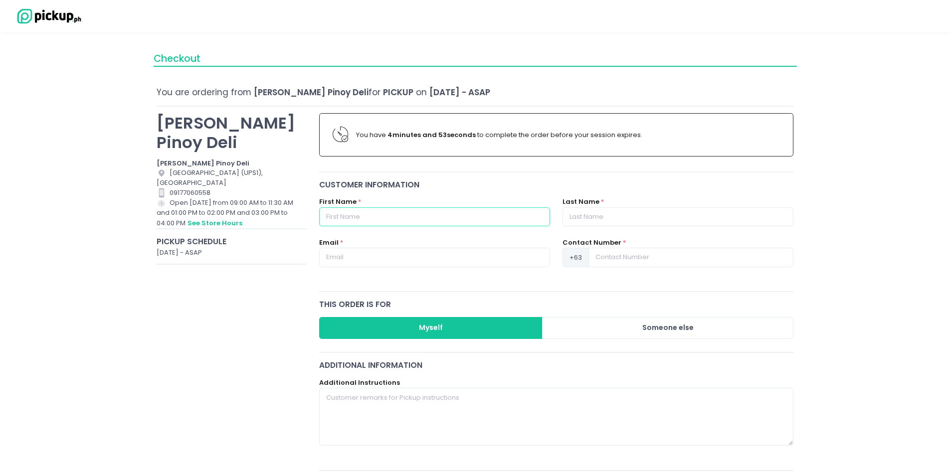
click at [390, 214] on input "text" at bounding box center [434, 217] width 231 height 19
type input "[PERSON_NAME]"
click at [606, 222] on input "text" at bounding box center [678, 217] width 231 height 19
type input "[PERSON_NAME]"
click at [335, 256] on input "text" at bounding box center [434, 257] width 231 height 19
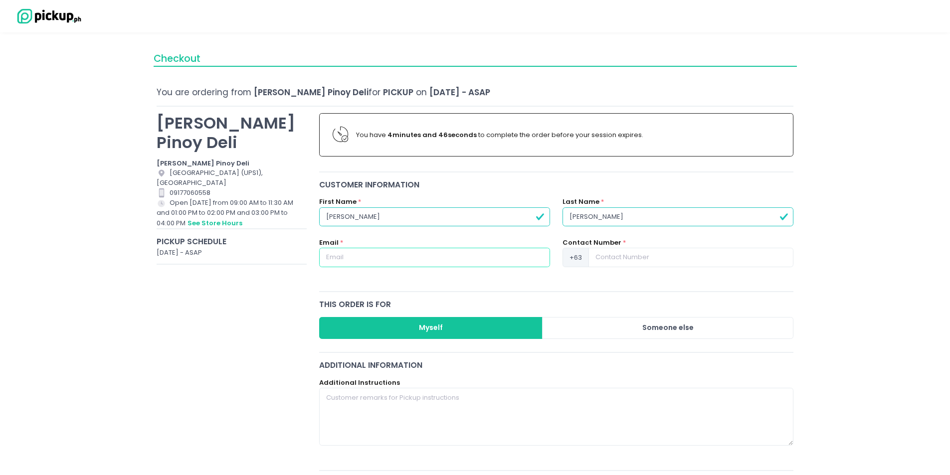
type input "[EMAIL_ADDRESS][DOMAIN_NAME]"
click at [632, 252] on input at bounding box center [691, 257] width 205 height 19
type input "9062951878"
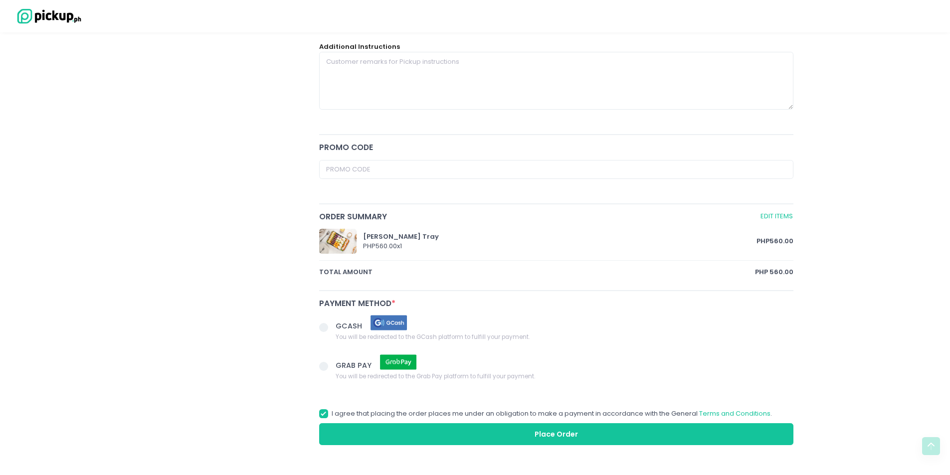
scroll to position [364, 0]
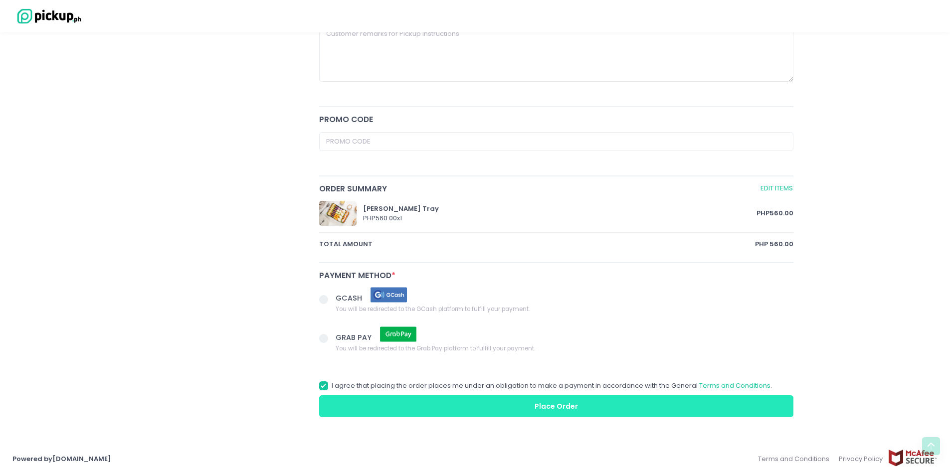
click at [477, 397] on button "Place Order" at bounding box center [556, 407] width 475 height 22
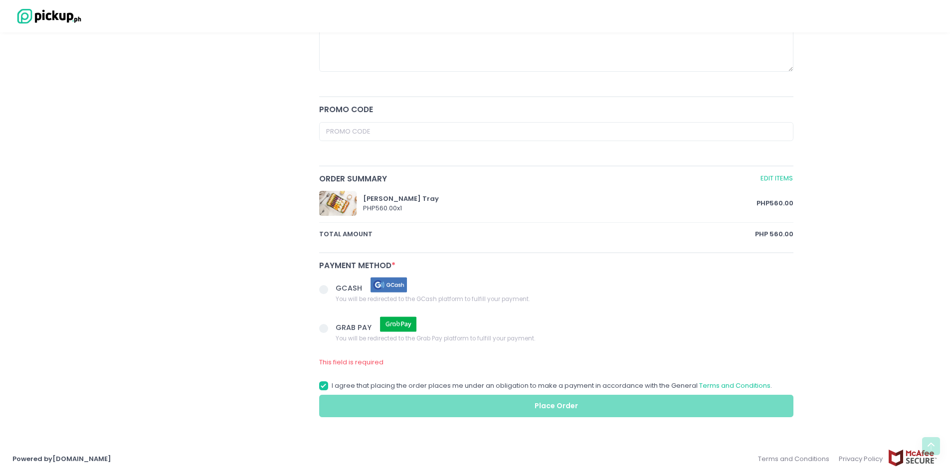
click at [333, 286] on span at bounding box center [327, 290] width 17 height 14
click at [333, 286] on input "GCASH You will be redirected to the GCash platform to fulfill your payment." at bounding box center [335, 288] width 6 height 6
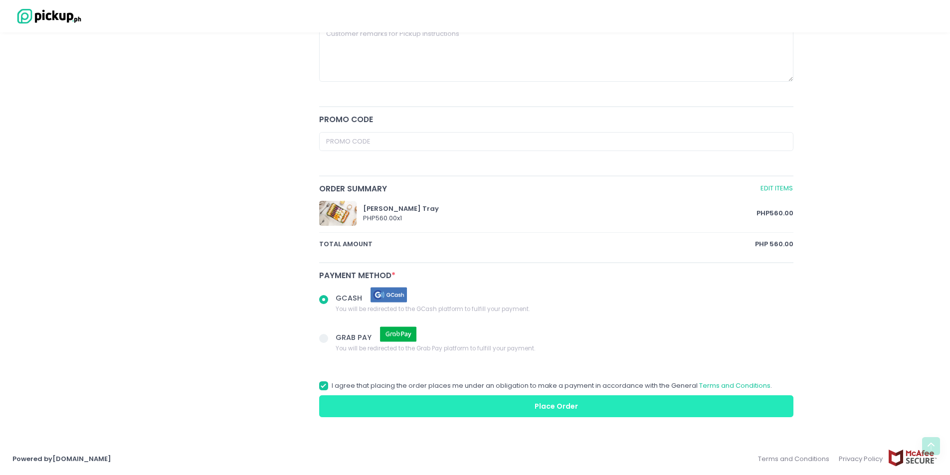
click at [661, 398] on button "Place Order" at bounding box center [556, 407] width 475 height 22
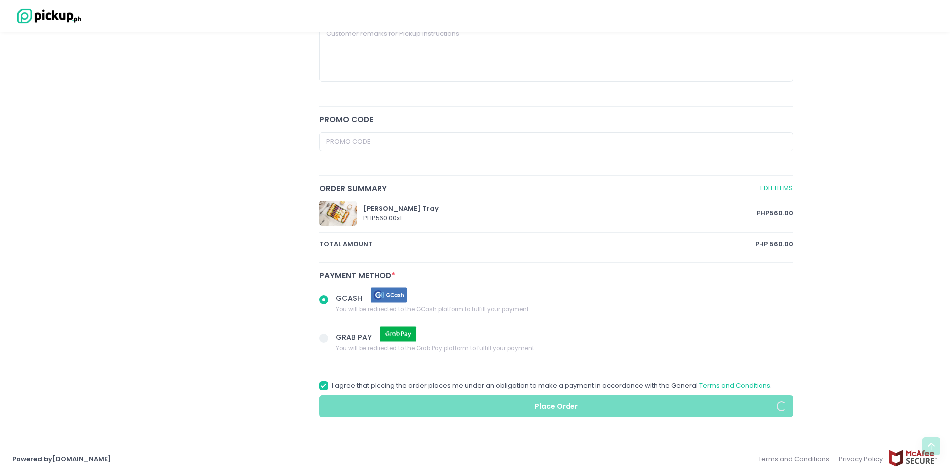
radio input "true"
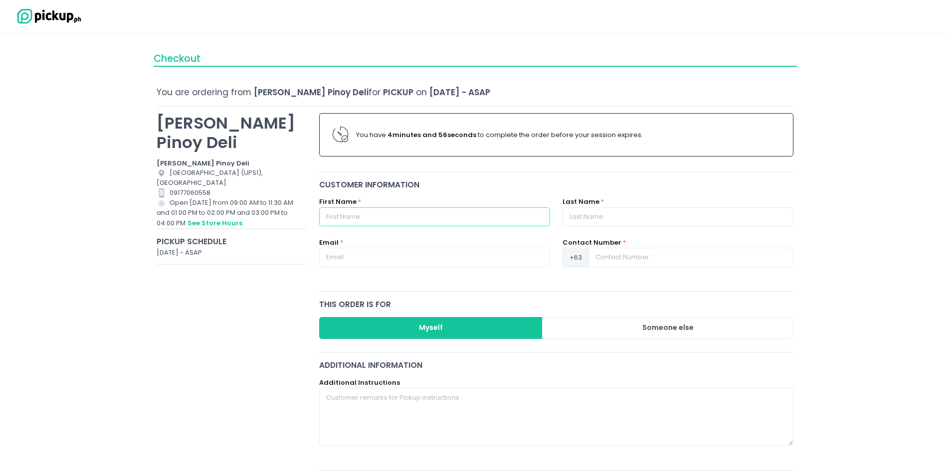
click at [516, 222] on input "text" at bounding box center [434, 217] width 231 height 19
type input "[PERSON_NAME]"
click at [652, 211] on input "text" at bounding box center [678, 217] width 231 height 19
type input "[PERSON_NAME]"
click at [383, 256] on input "text" at bounding box center [434, 257] width 231 height 19
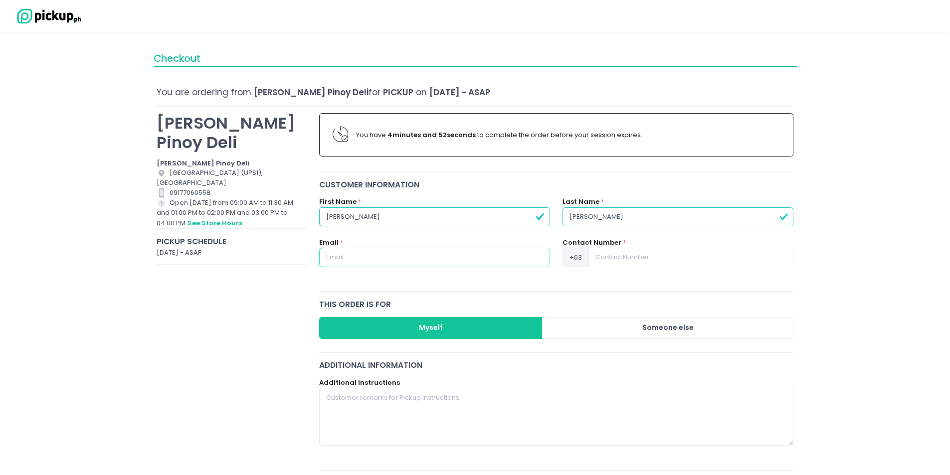
type input "[EMAIL_ADDRESS][DOMAIN_NAME]"
click at [663, 255] on input at bounding box center [691, 257] width 205 height 19
type input "9062951878"
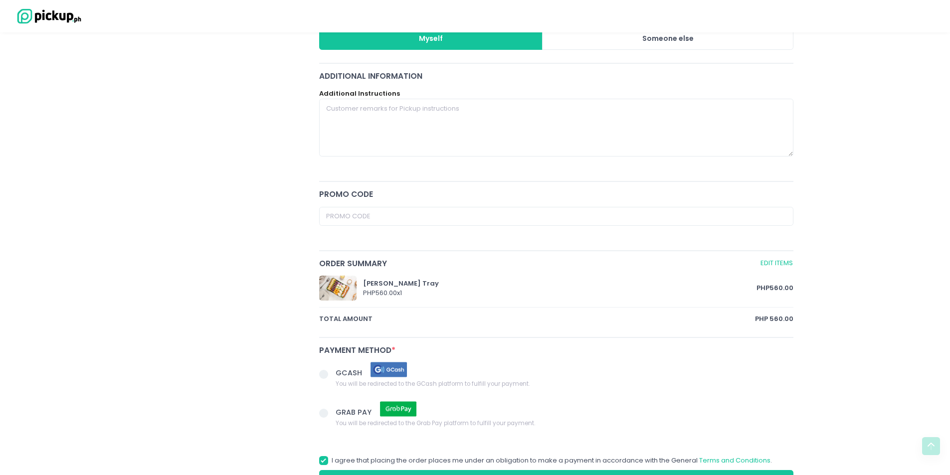
scroll to position [364, 0]
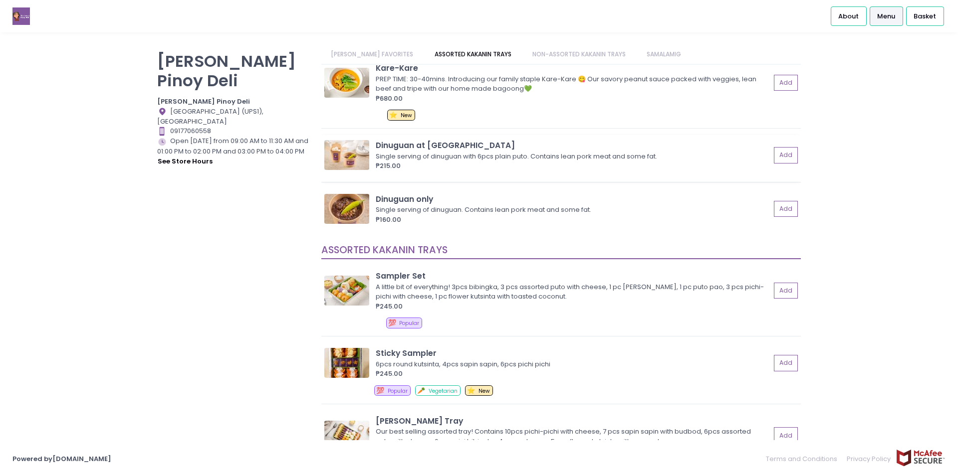
scroll to position [299, 0]
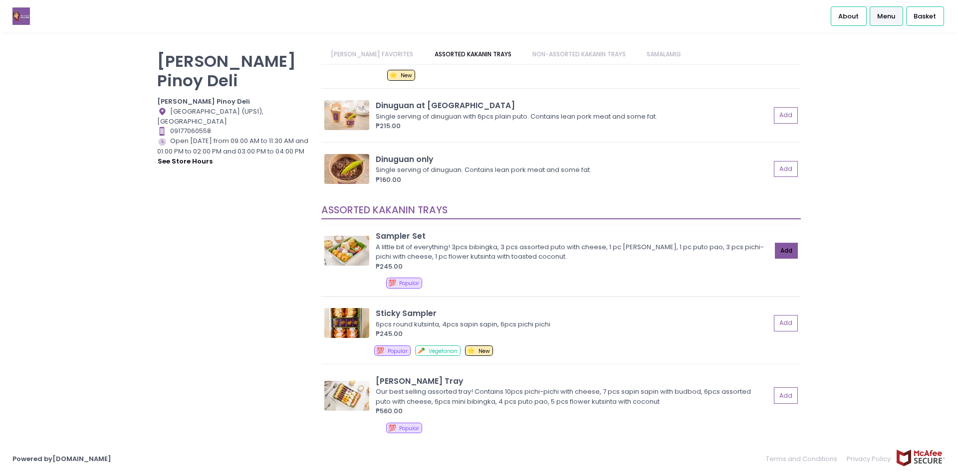
click at [782, 251] on button "Add" at bounding box center [786, 251] width 23 height 16
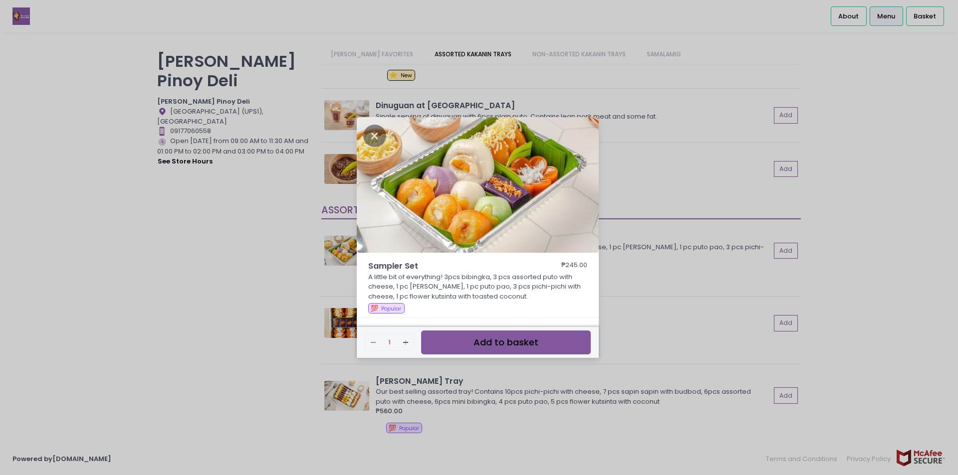
click at [536, 346] on button "Add to basket" at bounding box center [506, 343] width 170 height 24
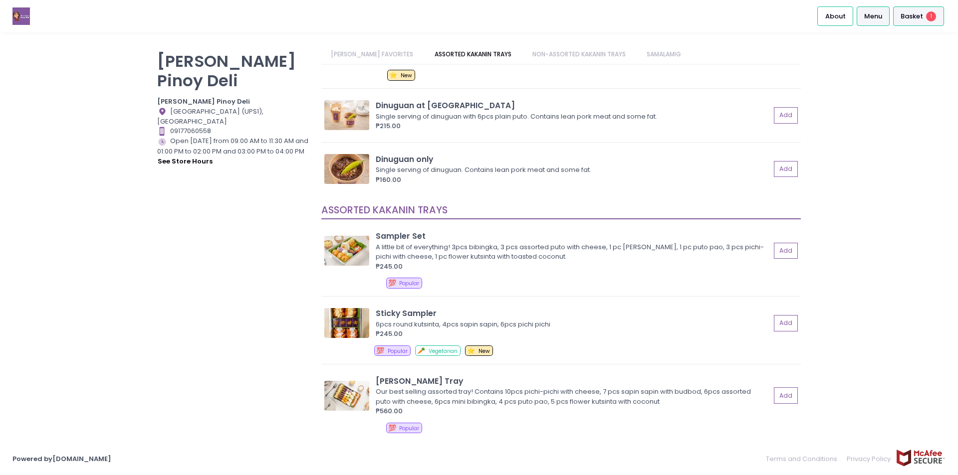
click at [914, 18] on span "Basket" at bounding box center [911, 16] width 22 height 10
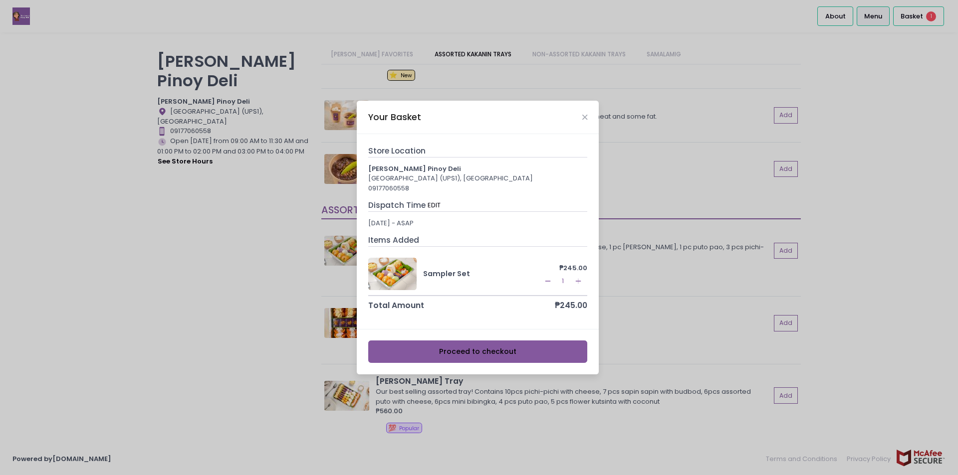
click at [549, 346] on button "Proceed to checkout" at bounding box center [477, 352] width 219 height 22
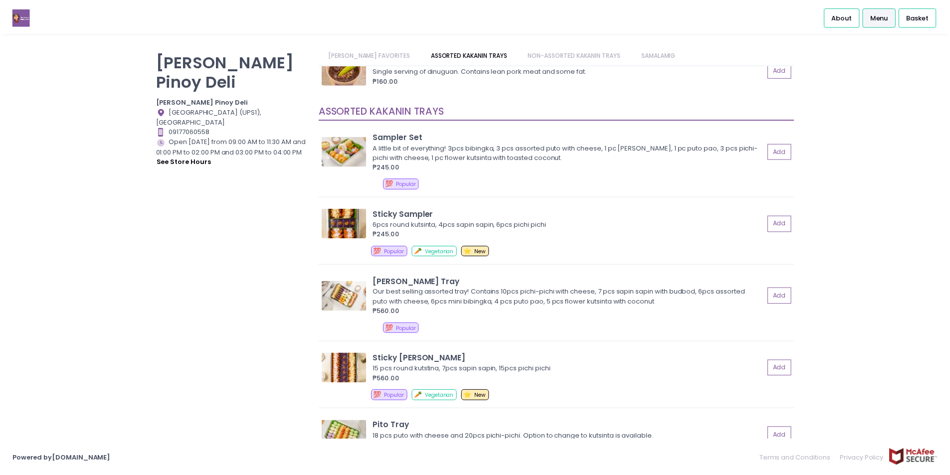
scroll to position [449, 0]
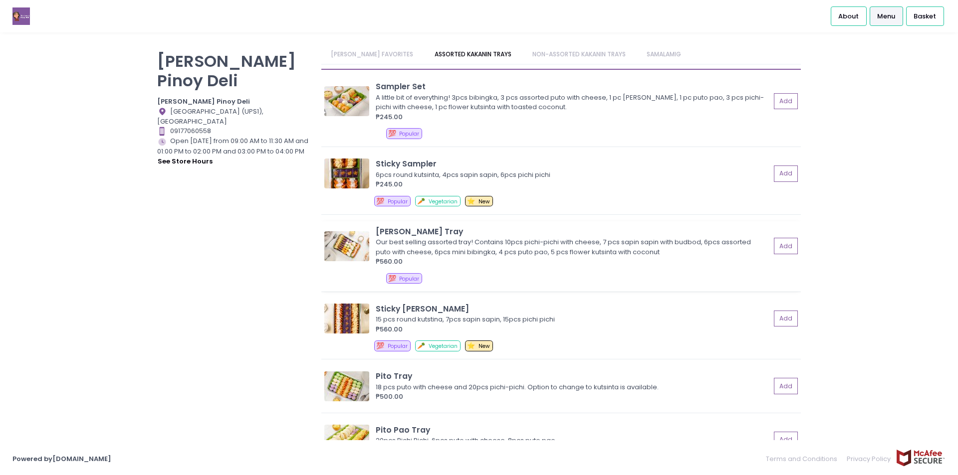
click at [586, 245] on div "Our best selling assorted tray! Contains 10pcs pichi-pichi with cheese, 7 pcs s…" at bounding box center [572, 246] width 392 height 19
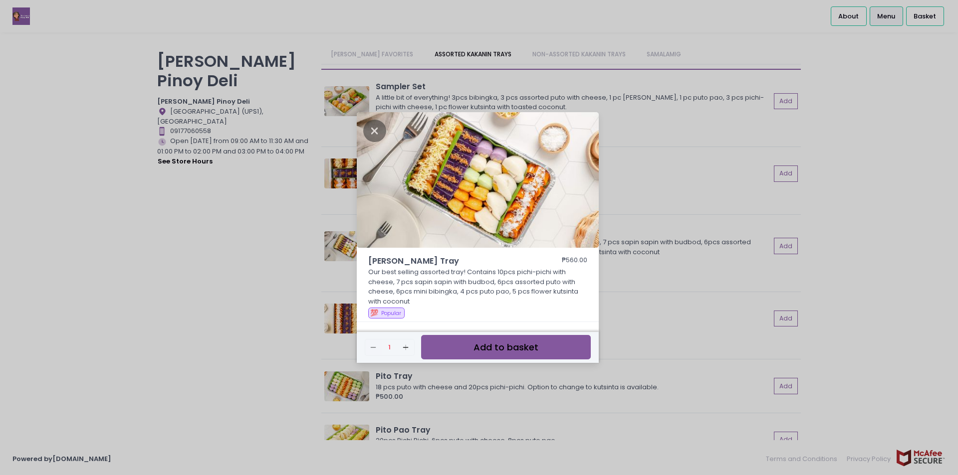
click at [548, 343] on button "Add to basket" at bounding box center [506, 347] width 170 height 24
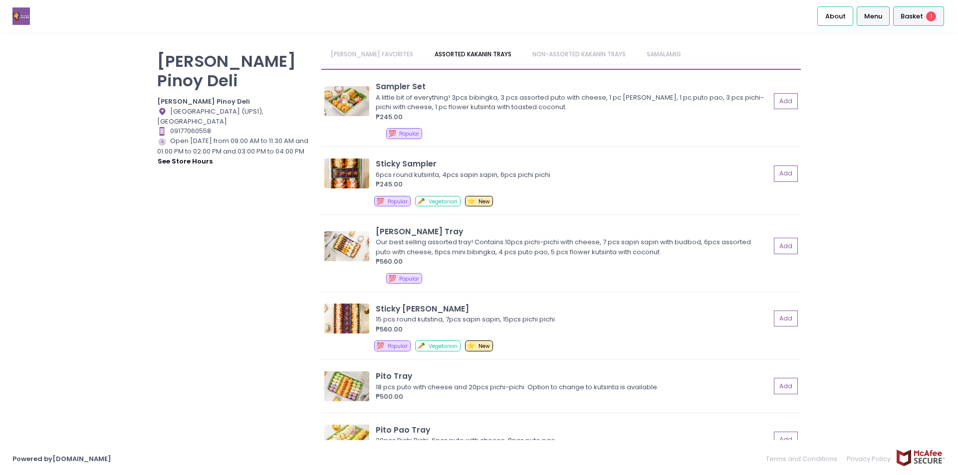
click at [910, 16] on span "Basket" at bounding box center [911, 16] width 22 height 10
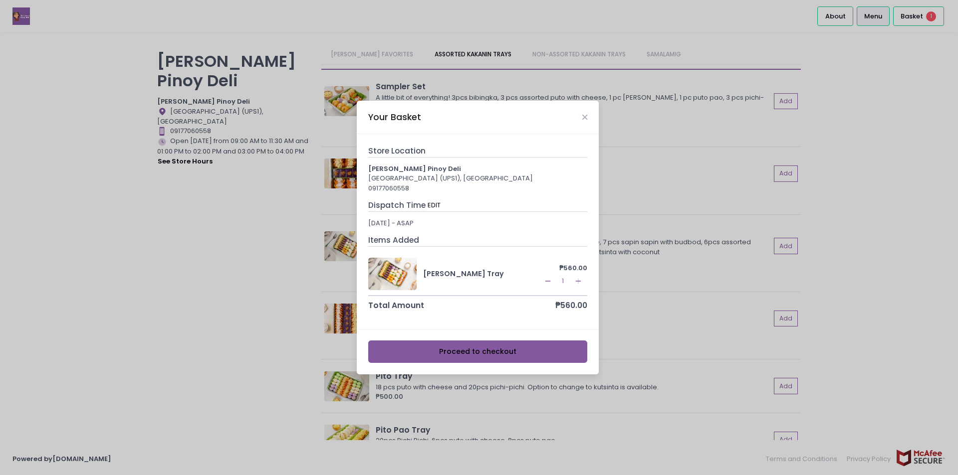
click at [541, 353] on button "Proceed to checkout" at bounding box center [477, 352] width 219 height 22
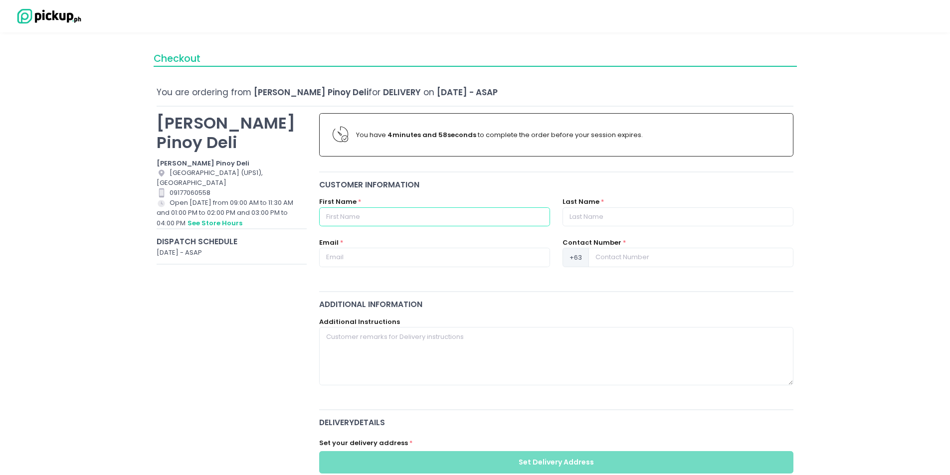
drag, startPoint x: 405, startPoint y: 216, endPoint x: 404, endPoint y: 226, distance: 10.5
click at [405, 216] on input "text" at bounding box center [434, 217] width 231 height 19
type input "[PERSON_NAME]"
drag, startPoint x: 635, startPoint y: 218, endPoint x: 635, endPoint y: 226, distance: 7.5
click at [635, 218] on input "text" at bounding box center [678, 217] width 231 height 19
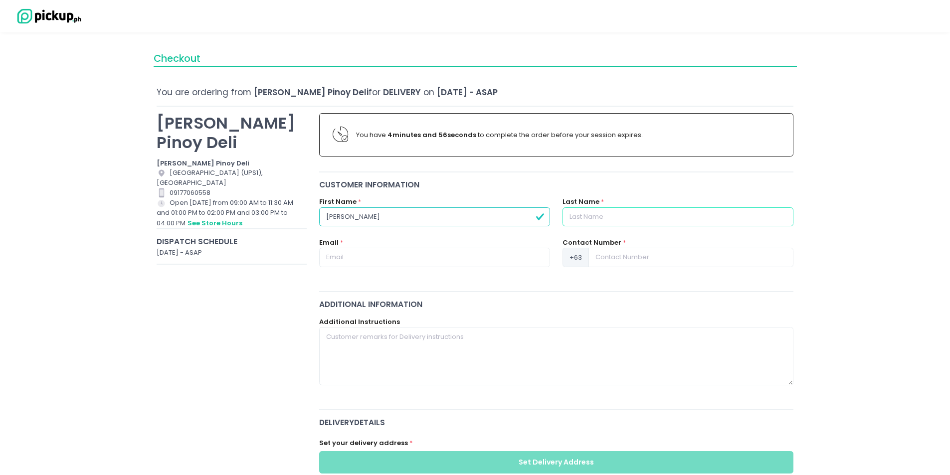
type input "[PERSON_NAME]"
click at [408, 252] on input "text" at bounding box center [434, 257] width 231 height 19
type input "[EMAIL_ADDRESS][DOMAIN_NAME]"
click at [612, 264] on input at bounding box center [691, 257] width 205 height 19
type input "9062951878"
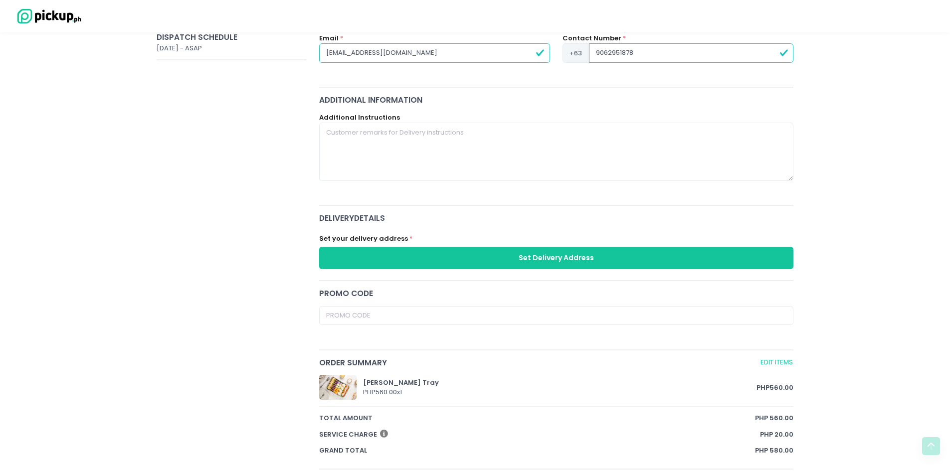
scroll to position [299, 0]
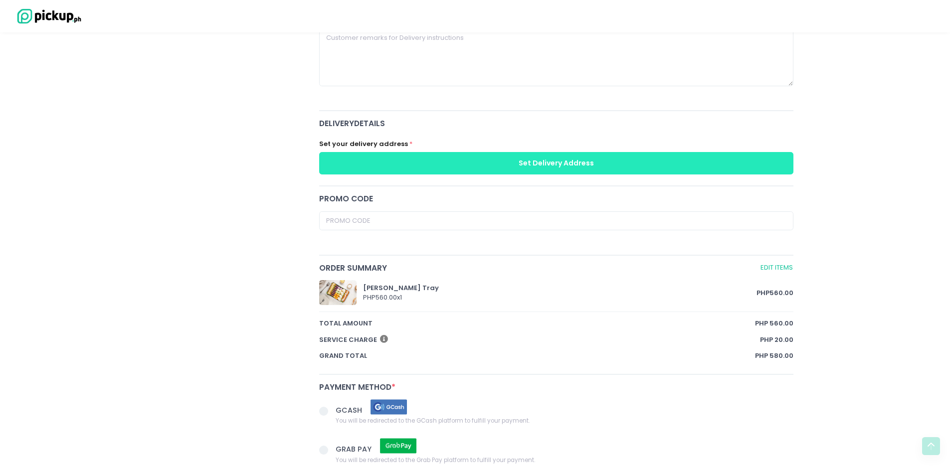
click at [586, 161] on button "Set Delivery Address" at bounding box center [556, 163] width 475 height 22
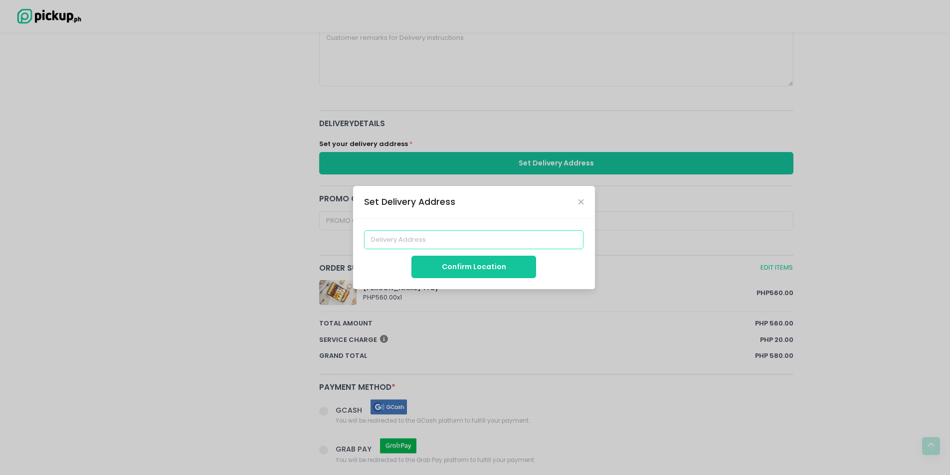
click at [450, 244] on input at bounding box center [473, 239] width 219 height 19
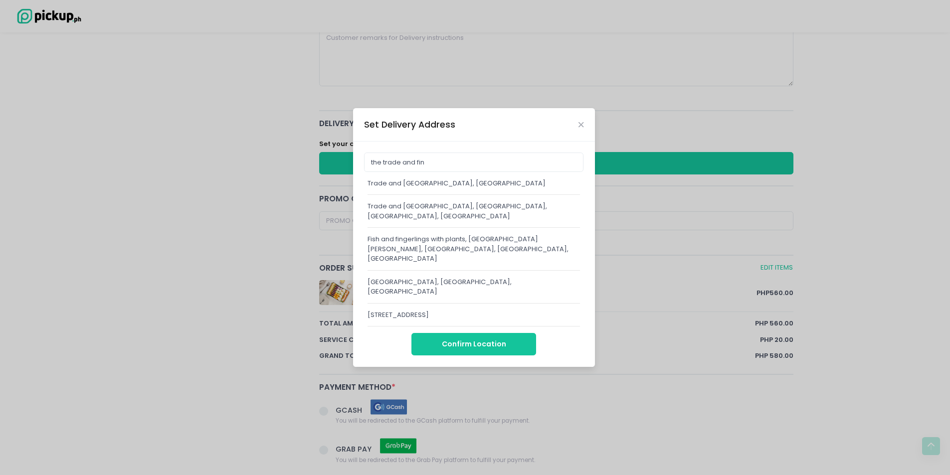
click at [477, 189] on div "Trade and Financial Tower, 7th Avenue, Taguig, Metro Manila, Philippines" at bounding box center [474, 184] width 213 height 10
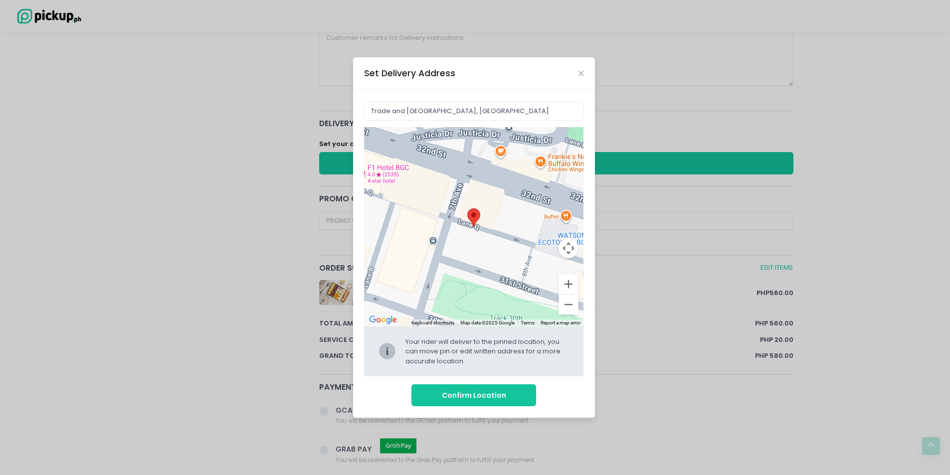
drag, startPoint x: 473, startPoint y: 237, endPoint x: 483, endPoint y: 217, distance: 21.9
click at [483, 217] on div "Move pin to edit location" at bounding box center [473, 227] width 219 height 200
type input "[STREET_ADDRESS]"
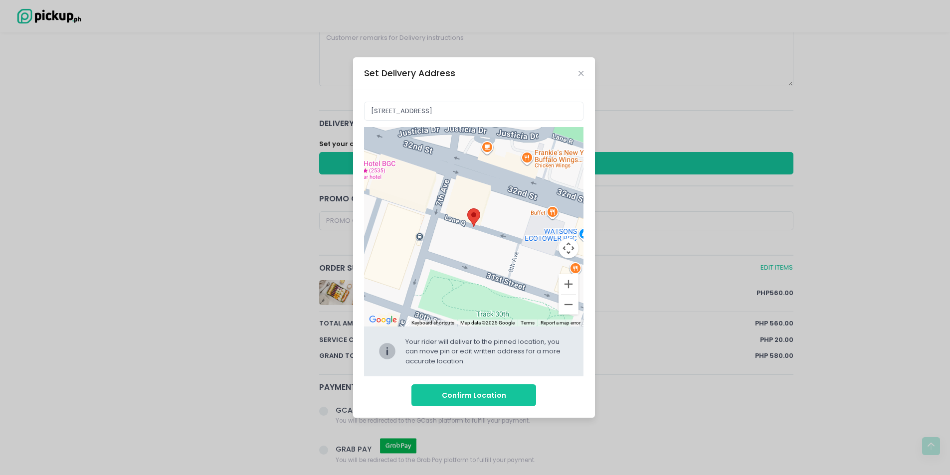
drag, startPoint x: 490, startPoint y: 213, endPoint x: 475, endPoint y: 209, distance: 15.1
click at [475, 209] on div at bounding box center [473, 227] width 219 height 200
click at [488, 387] on button "Confirm Location" at bounding box center [474, 396] width 125 height 22
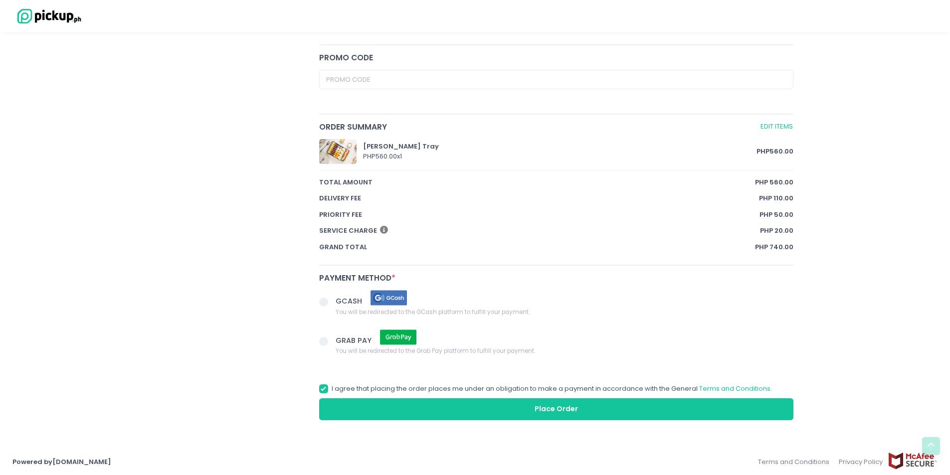
scroll to position [487, 0]
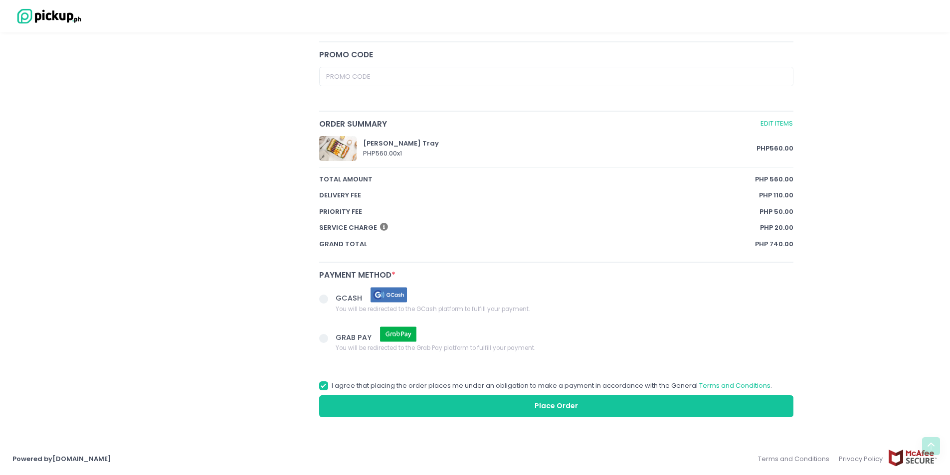
click at [332, 302] on span at bounding box center [327, 300] width 17 height 14
click at [332, 301] on input "GCASH You will be redirected to the GCash platform to fulfill your payment." at bounding box center [335, 297] width 6 height 6
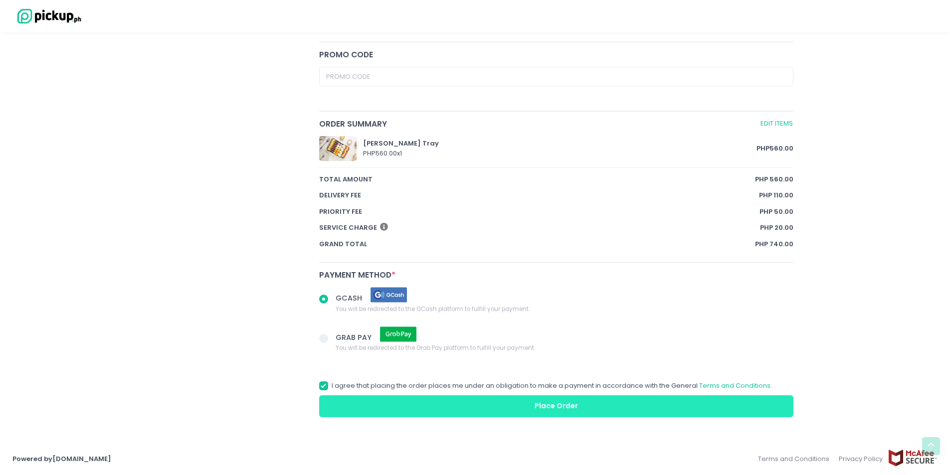
click at [537, 399] on button "Place Order" at bounding box center [556, 407] width 475 height 22
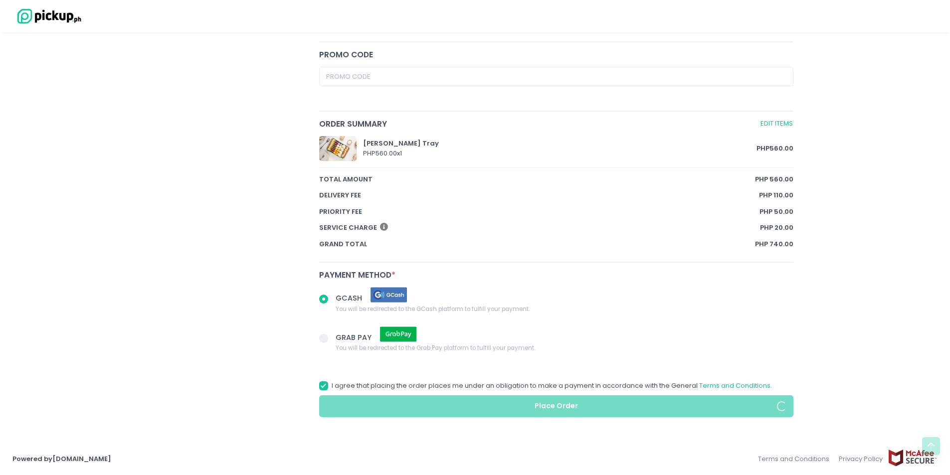
radio input "true"
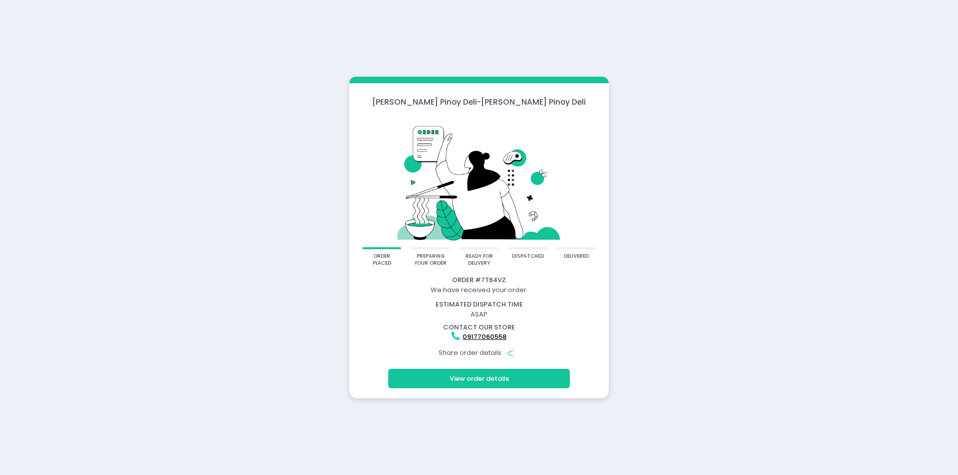
click at [712, 271] on div "[PERSON_NAME] Pinoy Deli - [PERSON_NAME] Pinoy Deli order placed preparing your…" at bounding box center [479, 237] width 958 height 475
click at [530, 384] on button "View order details" at bounding box center [479, 378] width 182 height 19
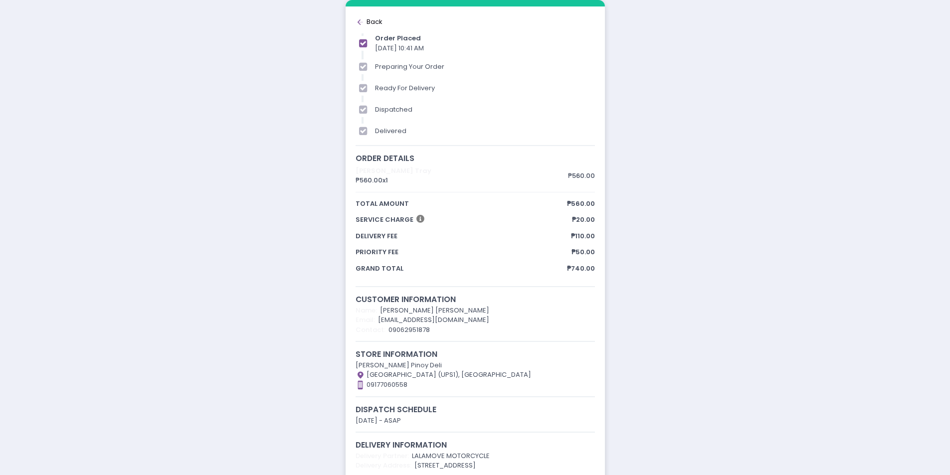
click at [372, 21] on div "Back to home Created with Sketch. Back" at bounding box center [475, 22] width 239 height 10
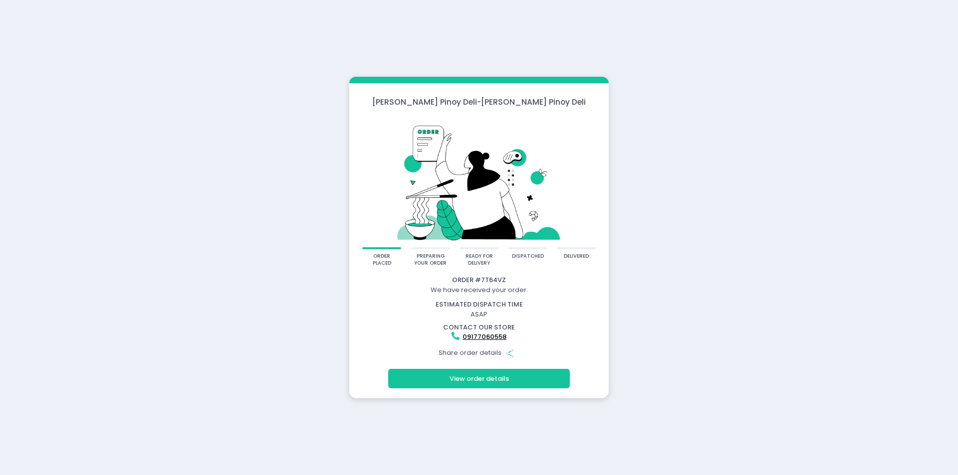
click at [861, 379] on div "[PERSON_NAME] Pinoy Deli - [PERSON_NAME] Pinoy Deli order placed preparing your…" at bounding box center [479, 237] width 958 height 475
